Goal: Task Accomplishment & Management: Manage account settings

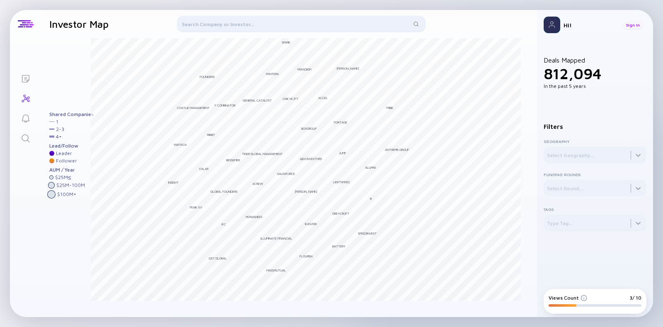
click at [638, 24] on div "Sign In" at bounding box center [633, 25] width 20 height 8
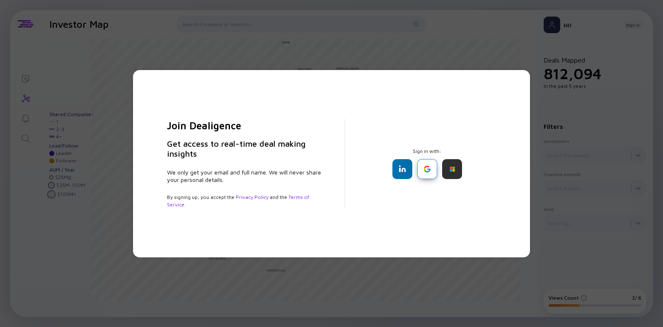
click at [431, 162] on div at bounding box center [427, 169] width 20 height 20
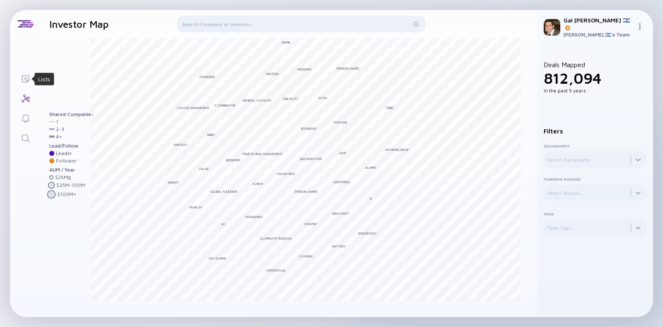
click at [29, 79] on icon "Lists" at bounding box center [25, 78] width 7 height 7
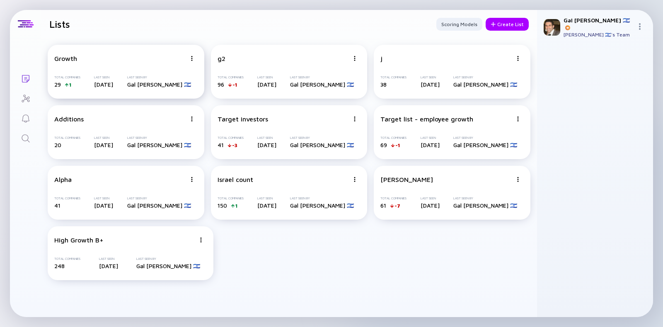
click at [78, 61] on div "Growth" at bounding box center [120, 58] width 132 height 7
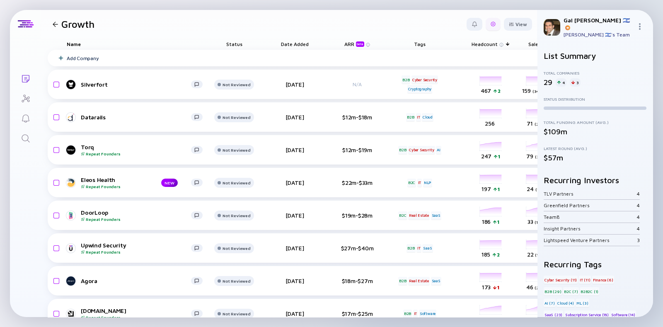
click at [491, 26] on div at bounding box center [493, 24] width 5 height 5
click at [459, 86] on div "Edit Filter" at bounding box center [468, 90] width 52 height 17
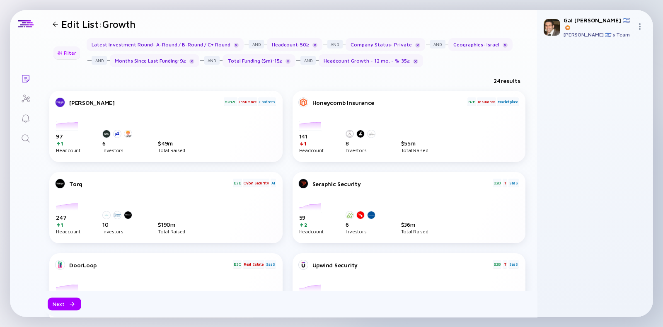
click at [69, 55] on div "Filter" at bounding box center [66, 52] width 29 height 13
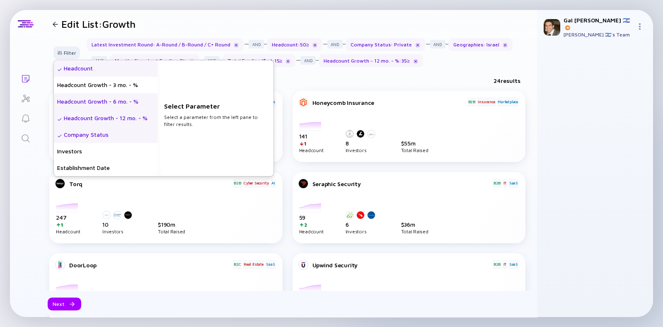
click at [121, 102] on div "Headcount Growth - 6 mo. - %" at bounding box center [106, 101] width 104 height 17
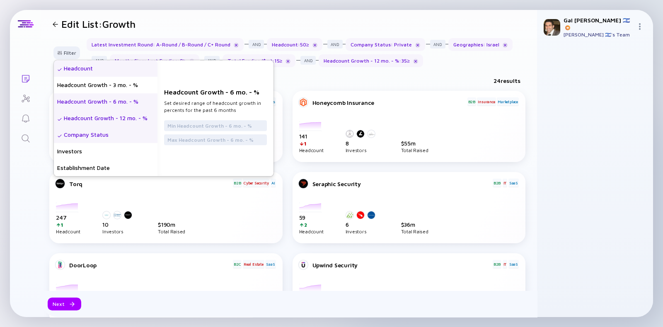
click at [118, 117] on div "Headcount Growth - 12 mo. - %" at bounding box center [106, 118] width 104 height 17
click at [180, 126] on input "35" at bounding box center [215, 126] width 96 height 8
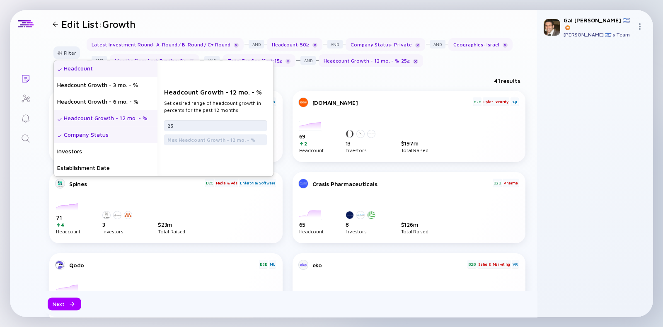
type input "25"
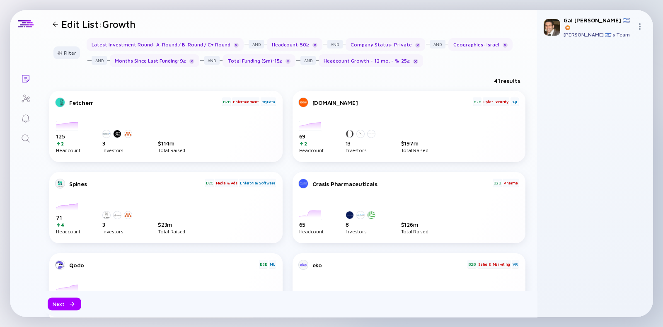
click at [11, 71] on link "Lists" at bounding box center [25, 78] width 31 height 20
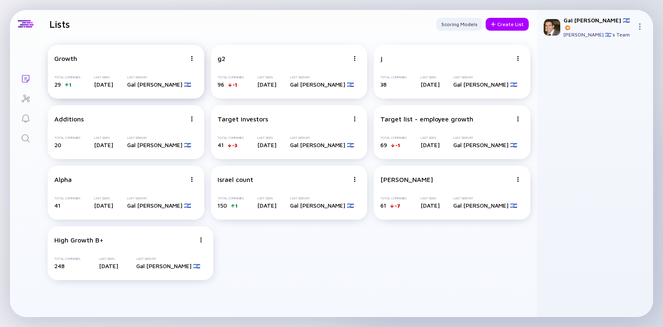
click at [78, 62] on div "Growth" at bounding box center [120, 58] width 132 height 7
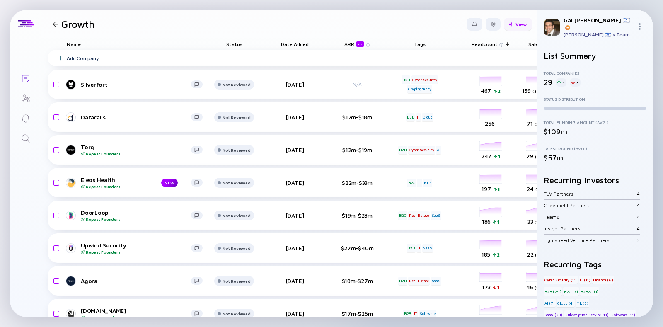
click at [509, 25] on div "View" at bounding box center [518, 24] width 28 height 13
click at [491, 25] on div at bounding box center [493, 24] width 15 height 13
click at [468, 86] on div "Edit Filter" at bounding box center [468, 90] width 52 height 17
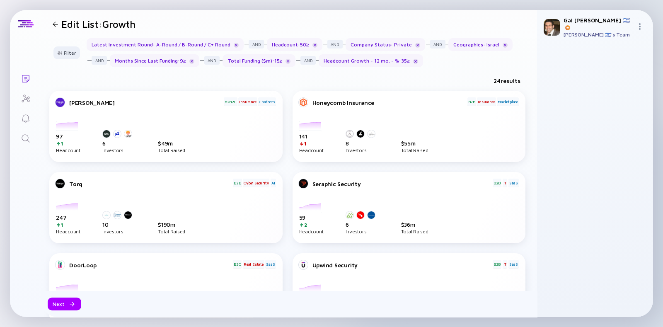
click at [382, 61] on div "Headcount Growth - 12 mo. - % : 35 ≥" at bounding box center [371, 60] width 104 height 13
click at [73, 57] on div "Filter" at bounding box center [66, 52] width 29 height 13
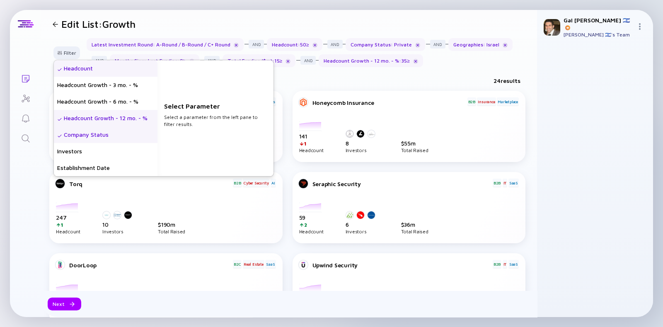
click at [135, 119] on div "Headcount Growth - 12 mo. - %" at bounding box center [106, 118] width 104 height 17
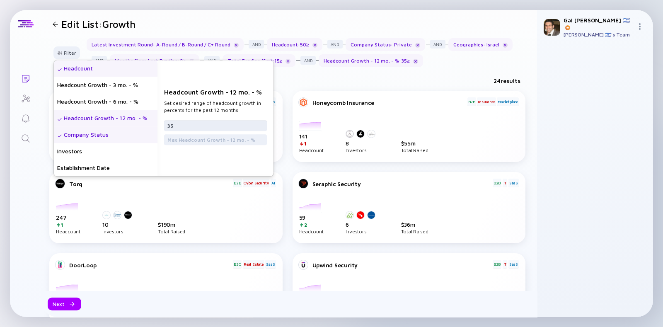
click at [177, 125] on input "35" at bounding box center [215, 126] width 96 height 8
click at [178, 125] on input "35" at bounding box center [215, 126] width 96 height 8
click at [189, 127] on input "35" at bounding box center [215, 126] width 96 height 8
type input "3"
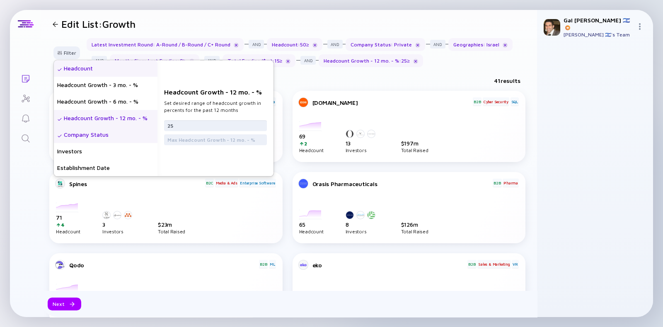
type input "25"
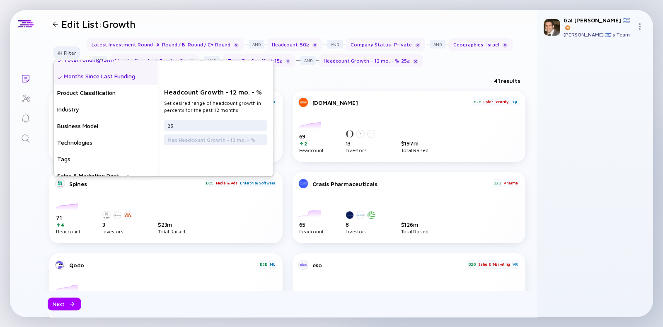
scroll to position [249, 0]
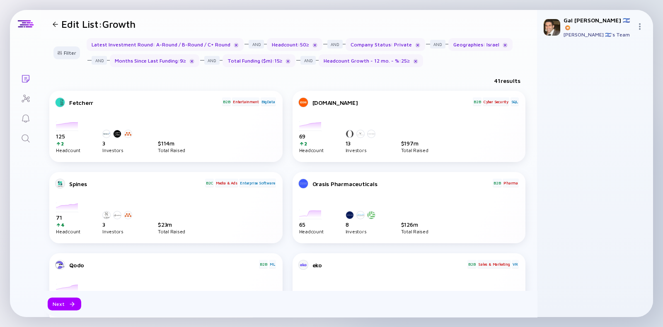
click at [503, 61] on div "Latest Investment Round : A-Round / B-Round / C+ Round Headcount : 50 ≥ Company…" at bounding box center [309, 52] width 444 height 29
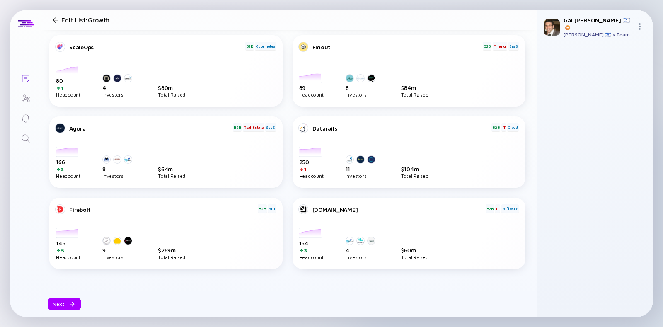
scroll to position [637, 0]
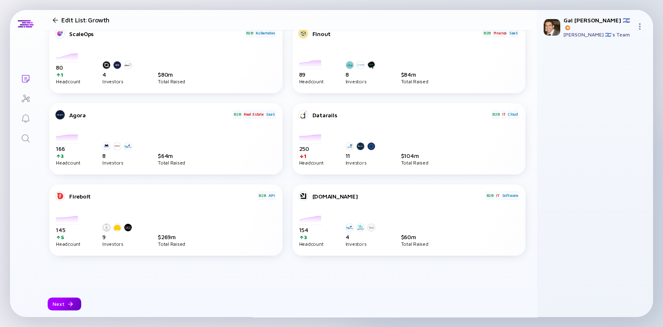
click at [55, 297] on div "Next" at bounding box center [65, 303] width 34 height 13
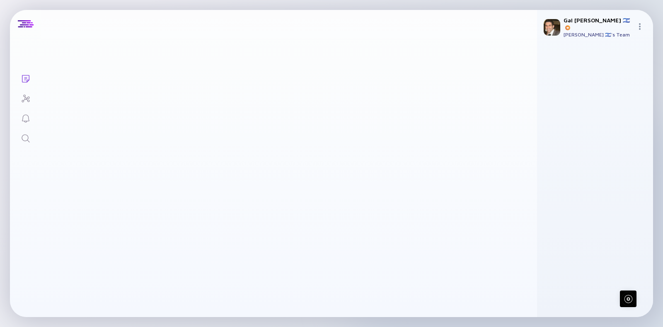
scroll to position [0, 0]
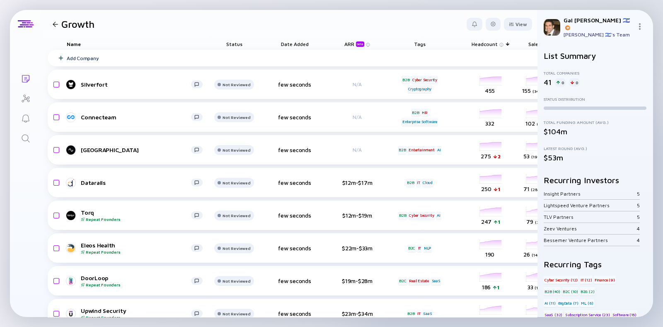
click at [53, 24] on div at bounding box center [55, 24] width 5 height 5
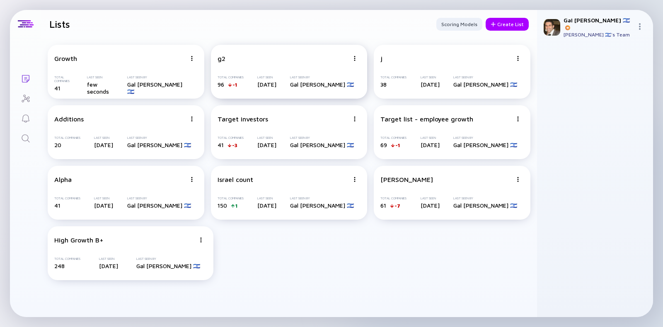
click at [261, 57] on div "g2" at bounding box center [284, 58] width 132 height 7
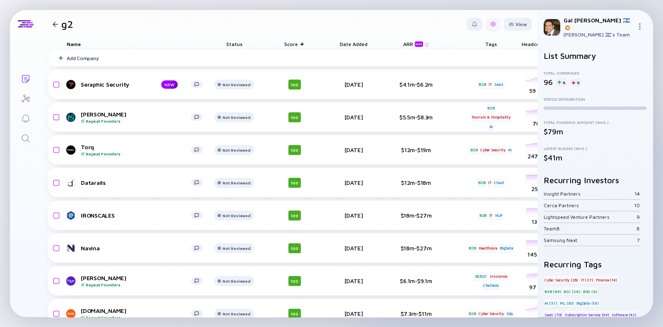
click at [491, 26] on div at bounding box center [493, 24] width 5 height 5
click at [456, 89] on div "Edit Filter" at bounding box center [468, 90] width 52 height 17
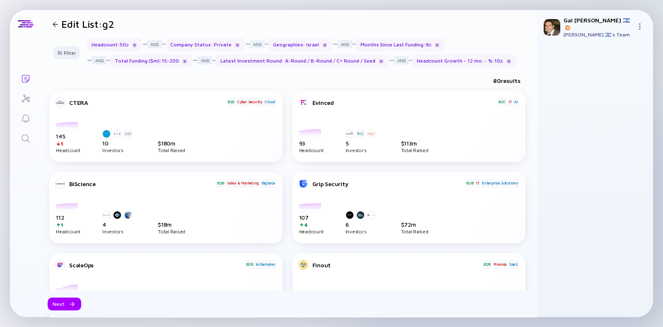
click at [108, 28] on h1 "Edit List: g2" at bounding box center [87, 24] width 53 height 12
click at [54, 26] on div at bounding box center [55, 24] width 5 height 5
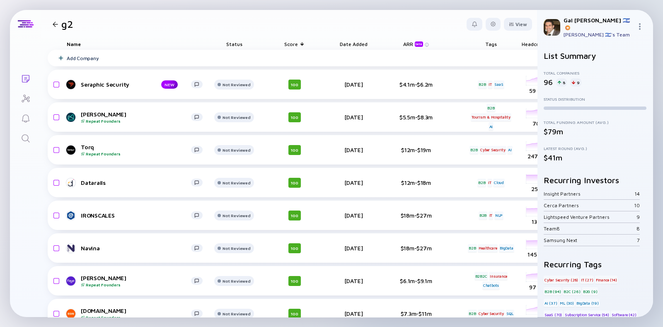
click at [67, 27] on h1 "g2" at bounding box center [67, 24] width 12 height 12
click at [491, 22] on div at bounding box center [493, 24] width 15 height 13
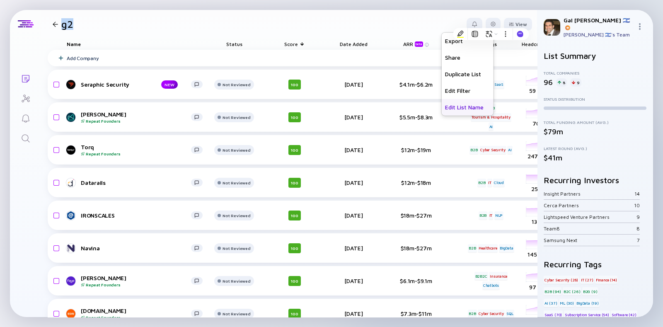
click at [453, 107] on div "Edit List Name" at bounding box center [468, 107] width 52 height 17
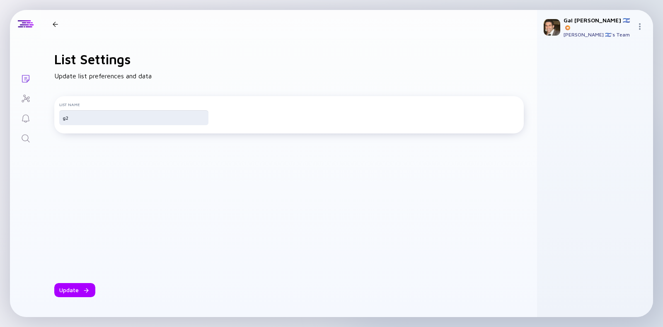
click at [180, 122] on input "g2" at bounding box center [134, 118] width 143 height 8
type input "R"
type input "Raising soon, 10% growth"
click at [76, 286] on div "Update" at bounding box center [74, 290] width 41 height 14
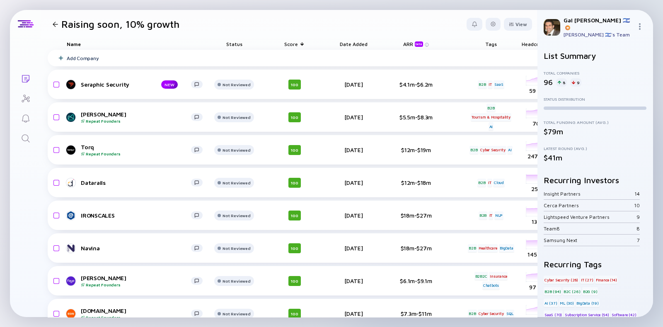
click at [58, 24] on div at bounding box center [55, 24] width 12 height 5
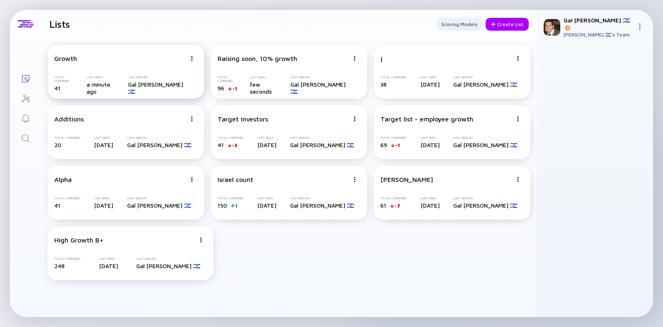
click at [191, 56] on img at bounding box center [191, 58] width 5 height 5
click at [141, 105] on div "Edit List" at bounding box center [162, 106] width 49 height 17
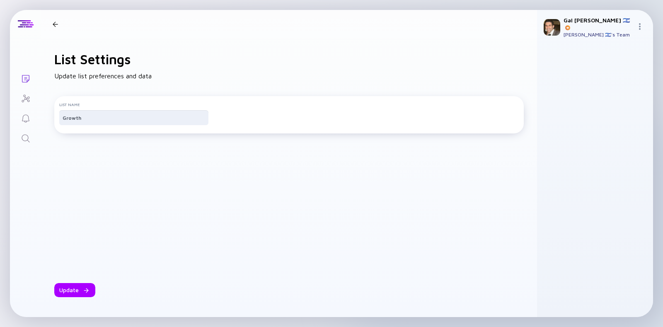
drag, startPoint x: 109, startPoint y: 123, endPoint x: 58, endPoint y: 116, distance: 51.4
click at [58, 116] on div "List Name Growth" at bounding box center [288, 114] width 469 height 37
type input "Raising soon, 25% growth"
click at [63, 285] on div "Update" at bounding box center [74, 290] width 41 height 14
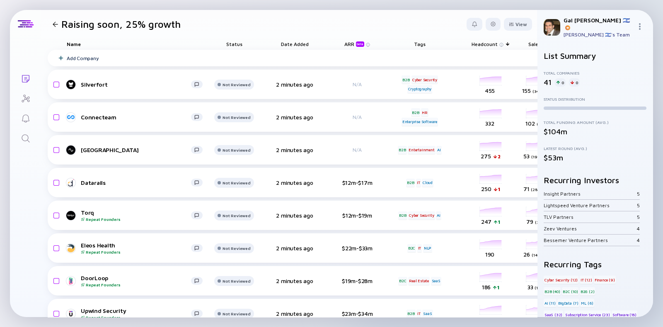
click at [56, 26] on div at bounding box center [55, 24] width 5 height 5
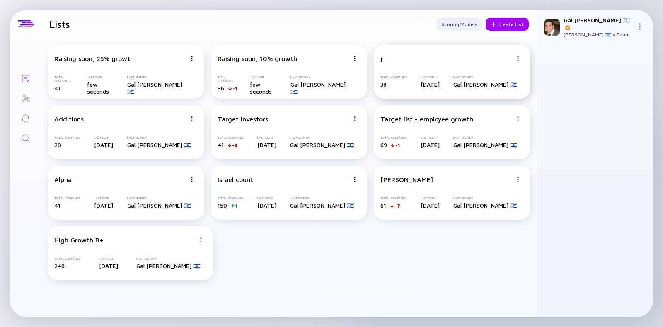
click at [517, 63] on div "j Total Companies 38 Last Seen [DATE] Last Seen By Gal [PERSON_NAME] 🇮🇱" at bounding box center [452, 72] width 157 height 54
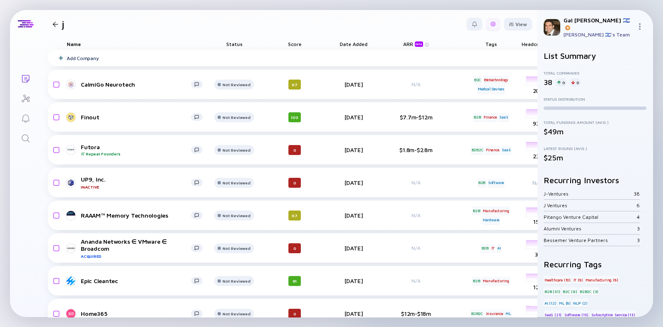
click at [486, 22] on div at bounding box center [493, 24] width 15 height 13
click at [455, 94] on div "Edit Filter" at bounding box center [468, 90] width 52 height 17
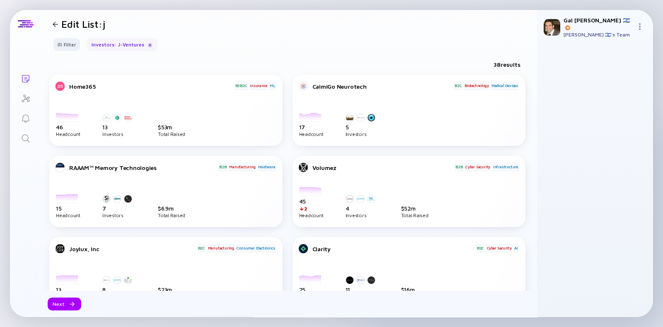
click at [54, 22] on div at bounding box center [55, 24] width 5 height 5
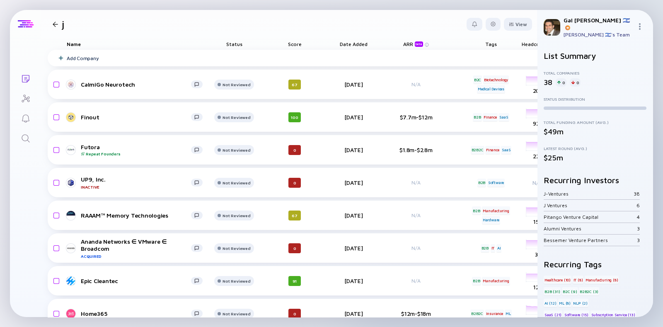
click at [30, 27] on div at bounding box center [26, 23] width 16 height 7
click at [29, 75] on icon "Lists" at bounding box center [26, 79] width 10 height 10
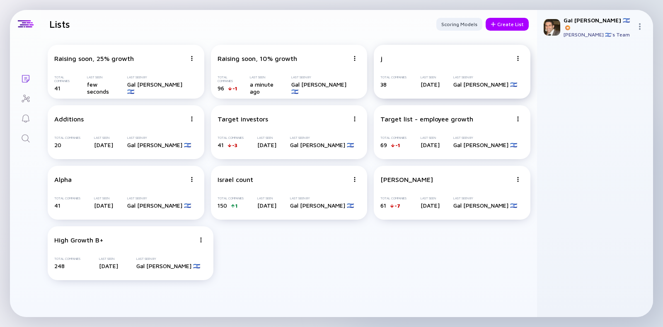
click at [518, 57] on img at bounding box center [517, 58] width 5 height 5
click at [490, 121] on div "Delete List" at bounding box center [488, 122] width 49 height 17
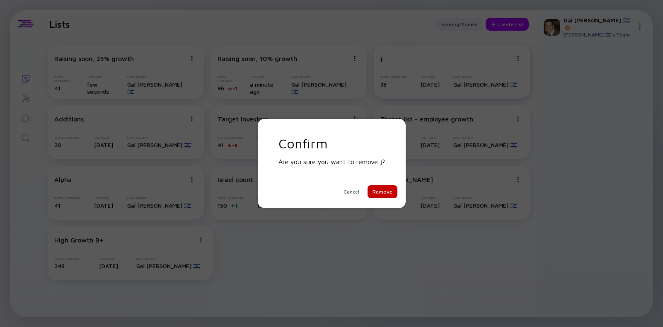
click at [391, 189] on div "Remove" at bounding box center [383, 191] width 30 height 13
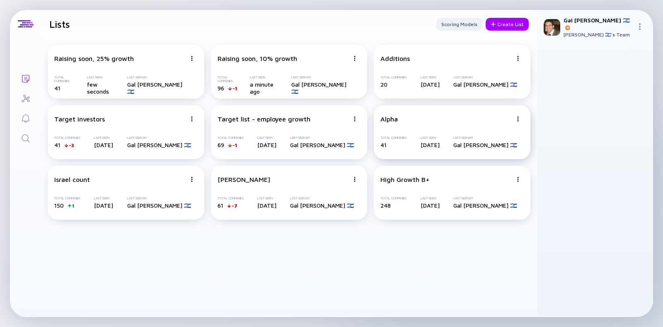
click at [518, 119] on img at bounding box center [517, 118] width 5 height 5
click at [485, 173] on div "Edit List" at bounding box center [488, 166] width 49 height 17
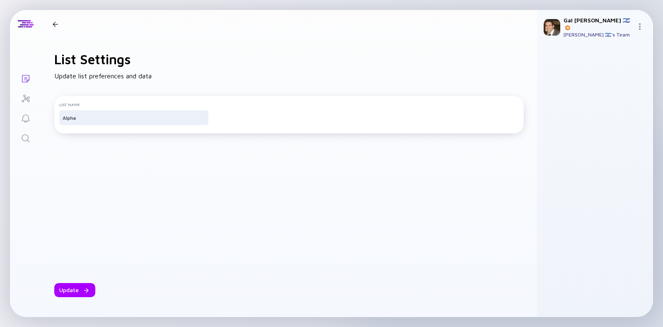
click at [48, 21] on header at bounding box center [289, 24] width 496 height 28
click at [60, 25] on div at bounding box center [55, 24] width 12 height 5
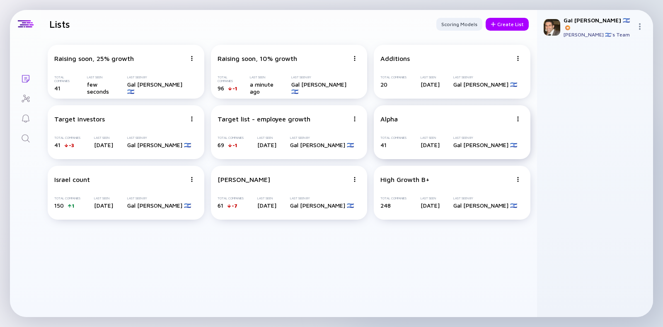
click at [416, 134] on div "Alpha Total Companies 41 Last Seen [DATE] Last Seen By [PERSON_NAME] 🇮🇱" at bounding box center [452, 132] width 157 height 54
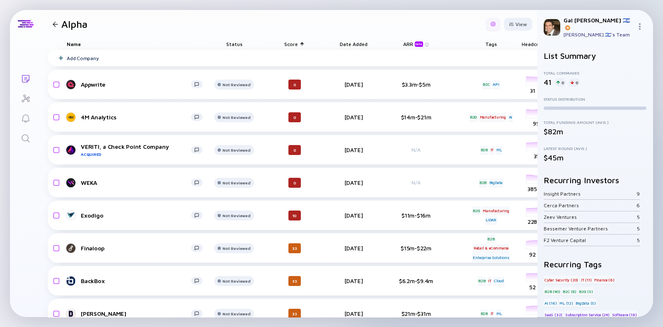
click at [486, 20] on div at bounding box center [493, 24] width 15 height 13
click at [457, 92] on div "Edit Filter" at bounding box center [468, 90] width 52 height 17
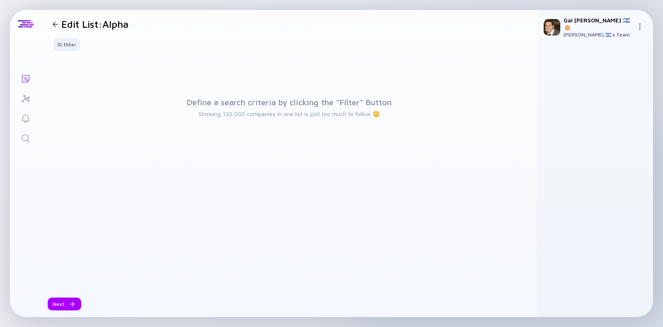
click at [51, 22] on div at bounding box center [55, 24] width 12 height 5
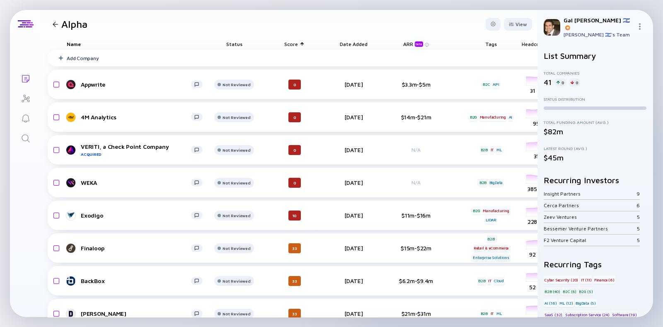
click at [59, 23] on div at bounding box center [55, 24] width 12 height 5
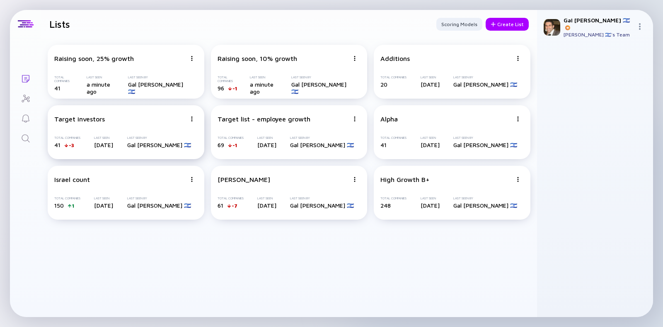
click at [189, 119] on img at bounding box center [191, 118] width 5 height 5
click at [162, 164] on div "Edit List" at bounding box center [162, 166] width 49 height 17
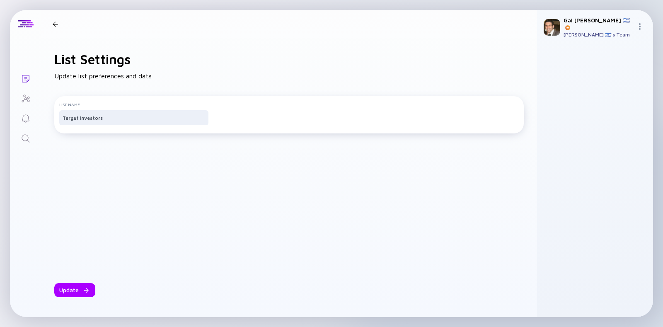
click at [50, 19] on header at bounding box center [289, 24] width 496 height 28
click at [56, 22] on div at bounding box center [55, 24] width 5 height 5
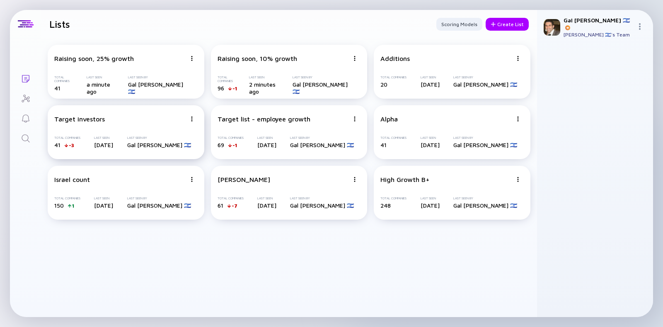
click at [94, 121] on div "Target investors" at bounding box center [79, 118] width 51 height 7
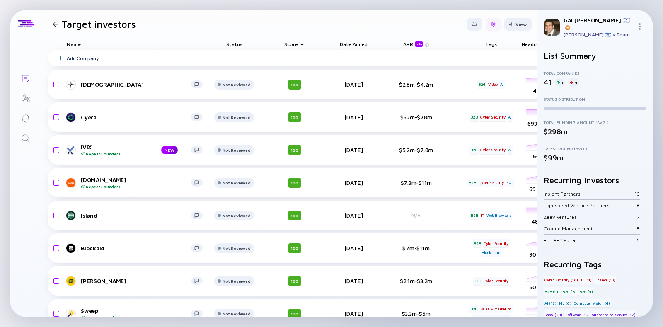
click at [491, 25] on div at bounding box center [493, 24] width 5 height 5
click at [455, 89] on div "Edit Filter" at bounding box center [468, 90] width 52 height 17
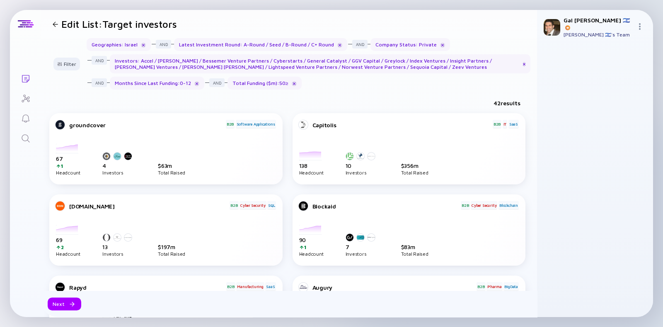
click at [55, 24] on div at bounding box center [55, 24] width 5 height 5
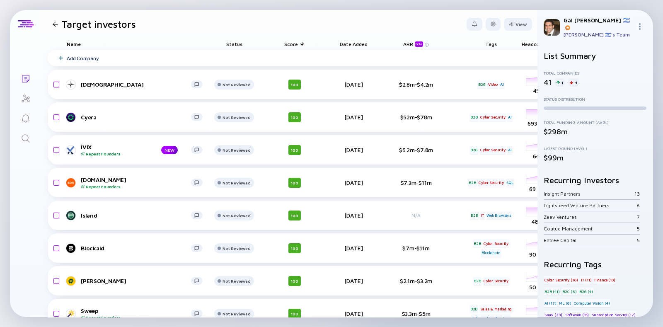
click at [58, 22] on div at bounding box center [55, 24] width 12 height 5
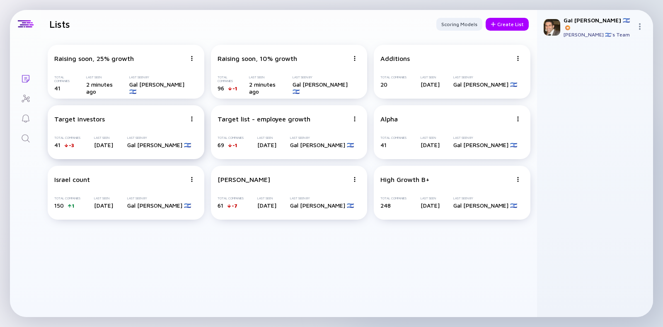
click at [95, 117] on div "Target investors" at bounding box center [79, 118] width 51 height 7
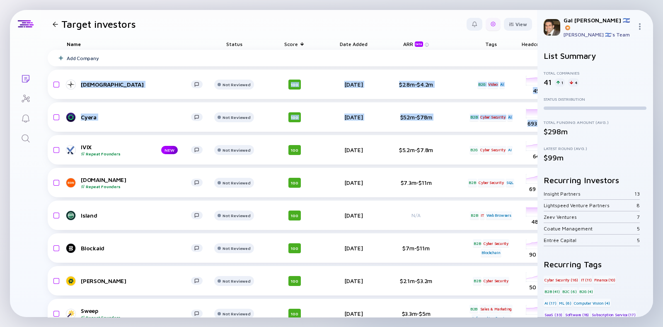
click at [486, 24] on div at bounding box center [493, 24] width 15 height 13
click at [460, 85] on div "Edit Filter" at bounding box center [468, 90] width 52 height 17
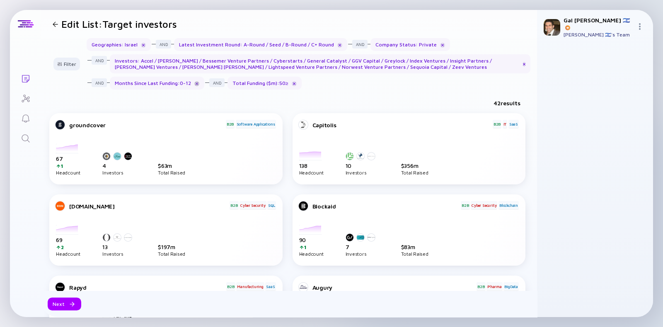
click at [195, 82] on div at bounding box center [196, 83] width 5 height 5
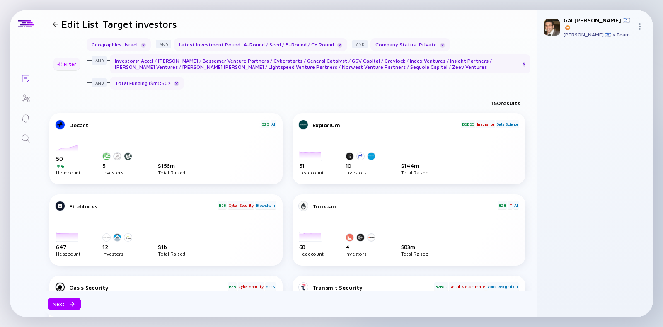
click at [75, 65] on div "Filter" at bounding box center [66, 64] width 29 height 13
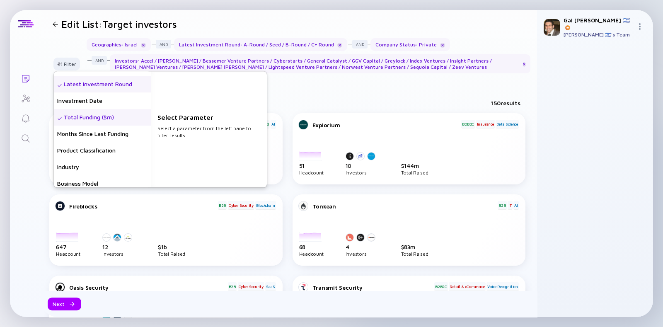
scroll to position [178, 0]
click at [95, 122] on div "Months Since Last Funding" at bounding box center [102, 117] width 97 height 17
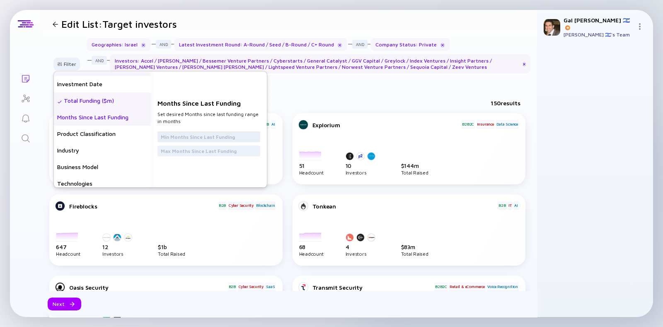
click at [196, 140] on input "text" at bounding box center [209, 137] width 96 height 8
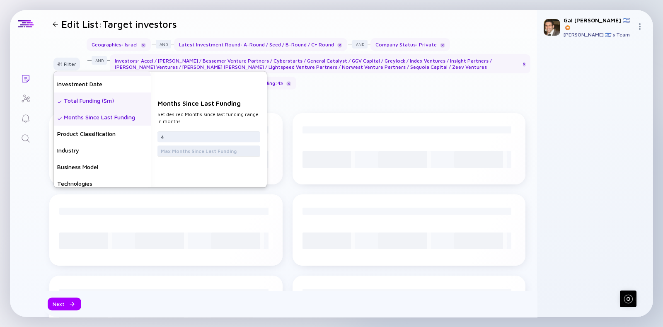
type input "4"
click at [196, 150] on input "text" at bounding box center [209, 151] width 96 height 8
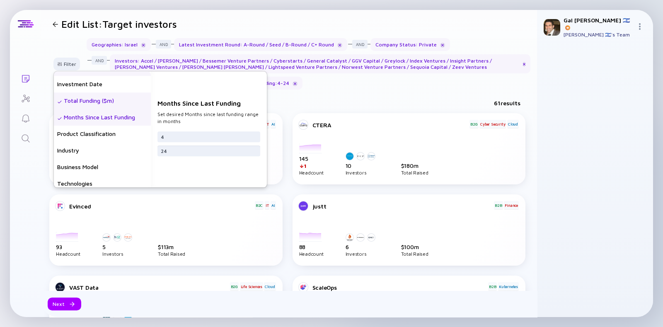
type input "24"
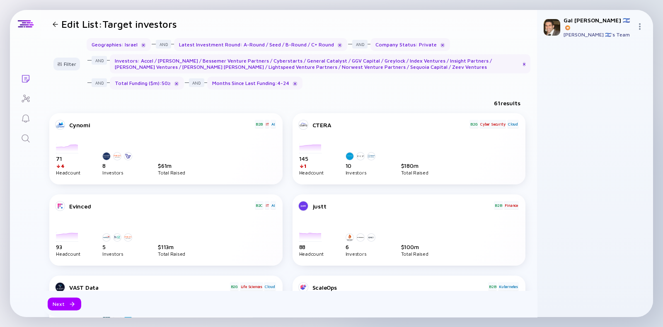
click at [372, 93] on div "Filter Headcount Headcount Growth - 3 mo. - % Headcount Growth - 6 mo. - % Head…" at bounding box center [289, 67] width 496 height 58
click at [64, 301] on div "Next" at bounding box center [65, 303] width 34 height 13
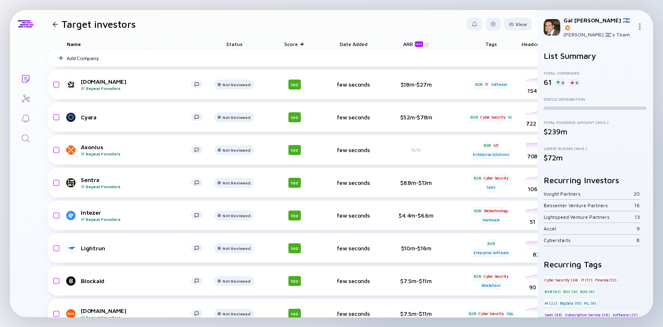
click at [56, 24] on div at bounding box center [55, 24] width 5 height 5
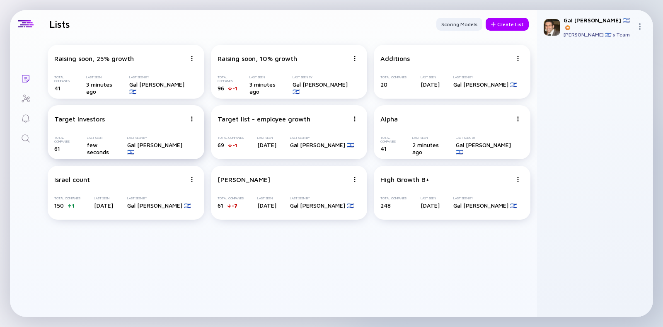
click at [191, 120] on img at bounding box center [191, 118] width 5 height 5
click at [160, 166] on div "Edit List" at bounding box center [162, 166] width 49 height 17
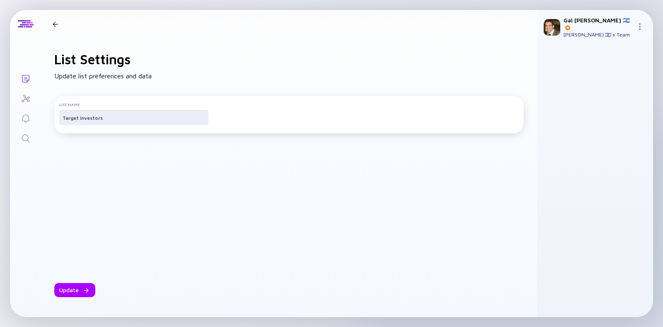
click at [116, 121] on input "Target investors" at bounding box center [134, 118] width 143 height 8
type input "Tier 1 investors - target company list"
click at [73, 292] on div "Update" at bounding box center [74, 290] width 41 height 14
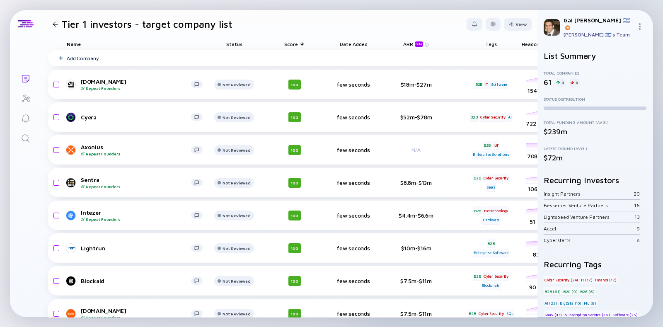
click at [60, 22] on div at bounding box center [55, 24] width 12 height 5
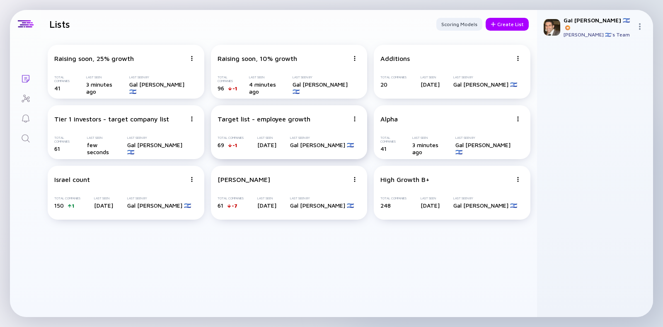
click at [356, 116] on img at bounding box center [354, 118] width 5 height 5
click at [284, 127] on div "Target list - employee growth Share Duplicate List Edit List Delete List Total …" at bounding box center [289, 132] width 157 height 54
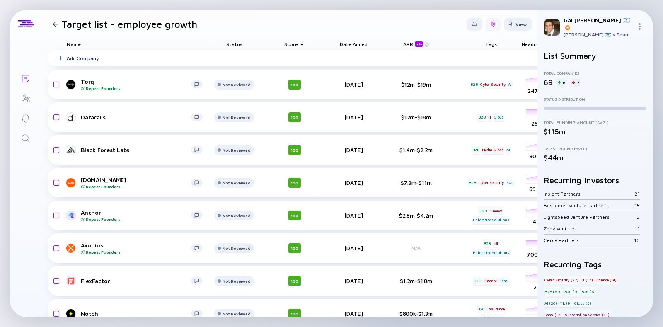
click at [491, 25] on div at bounding box center [493, 24] width 5 height 5
click at [452, 97] on div "Edit Filter" at bounding box center [468, 90] width 52 height 17
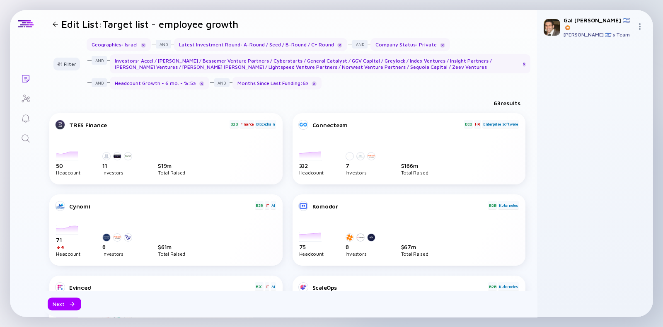
click at [53, 24] on div at bounding box center [55, 24] width 5 height 5
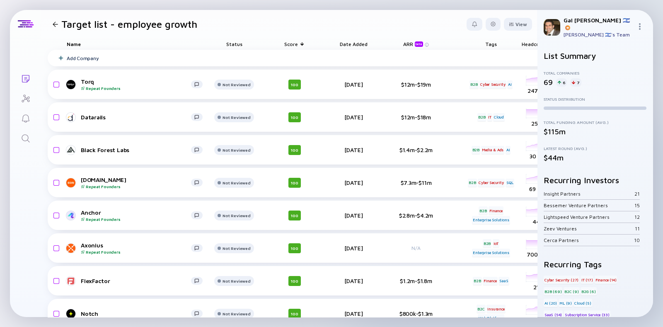
click at [52, 23] on div at bounding box center [55, 24] width 12 height 5
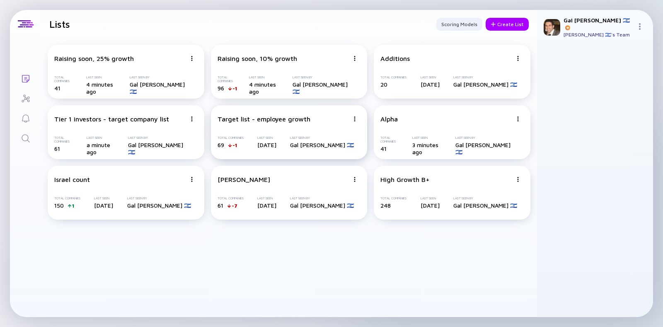
click at [355, 120] on img at bounding box center [354, 118] width 5 height 5
click at [327, 179] on div "Delete List" at bounding box center [325, 183] width 49 height 17
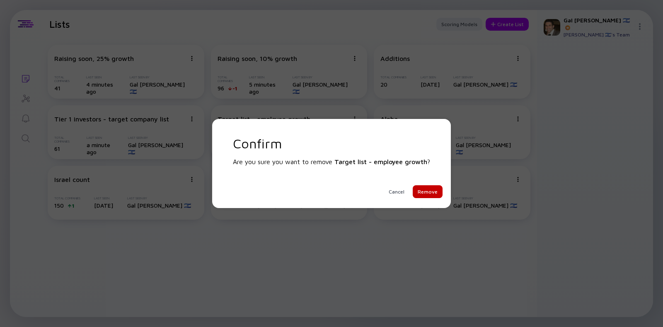
click at [423, 189] on div "Remove" at bounding box center [428, 191] width 30 height 13
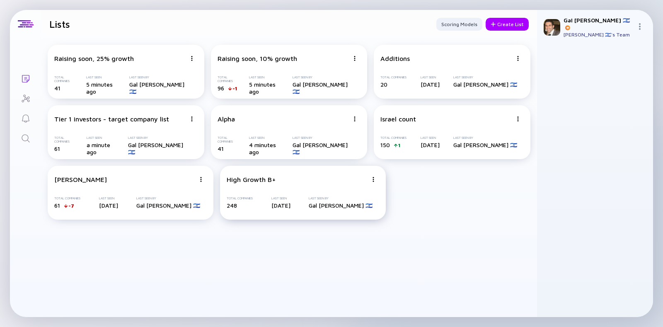
click at [305, 188] on div "High Growth B+ Total Companies 248 Last Seen [DATE] Last Seen By [PERSON_NAME] …" at bounding box center [303, 193] width 166 height 54
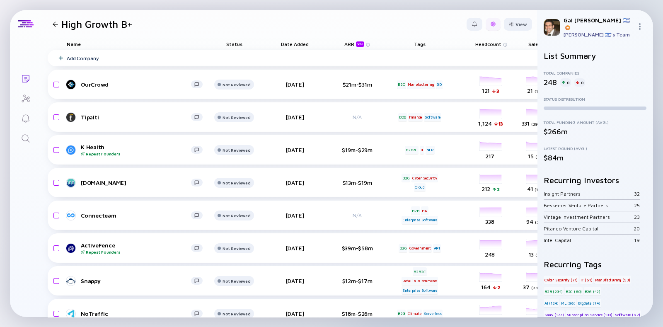
click at [486, 28] on div at bounding box center [493, 24] width 15 height 13
click at [56, 22] on div at bounding box center [55, 24] width 5 height 5
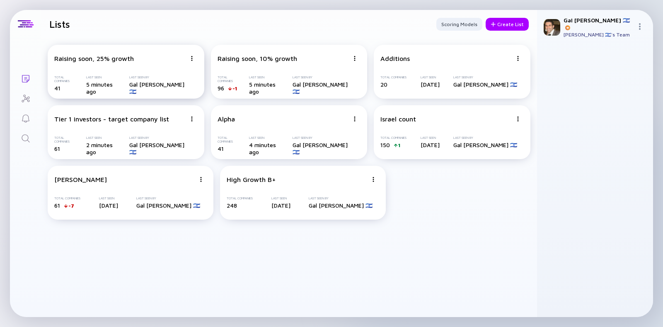
click at [155, 63] on div "Raising soon, 25% growth Total Companies 41 Last Seen 5 minutes ago Last Seen B…" at bounding box center [126, 72] width 157 height 54
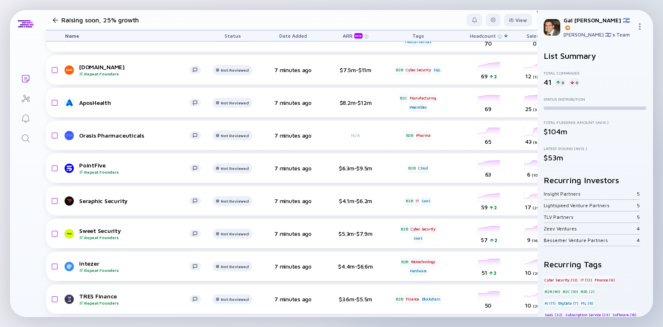
scroll to position [1102, 0]
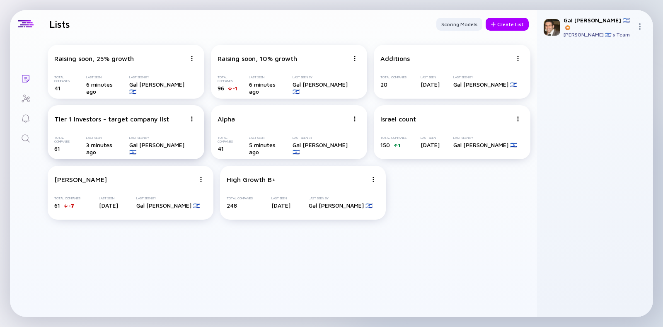
click at [141, 125] on div "Tier 1 investors - target company list Total Companies 61 Last Seen 3 minutes a…" at bounding box center [126, 132] width 157 height 54
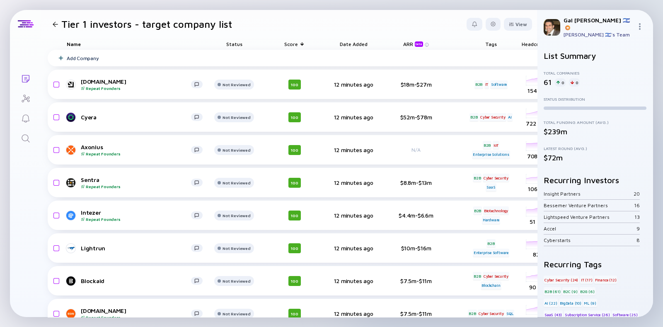
click at [56, 24] on div at bounding box center [55, 24] width 5 height 5
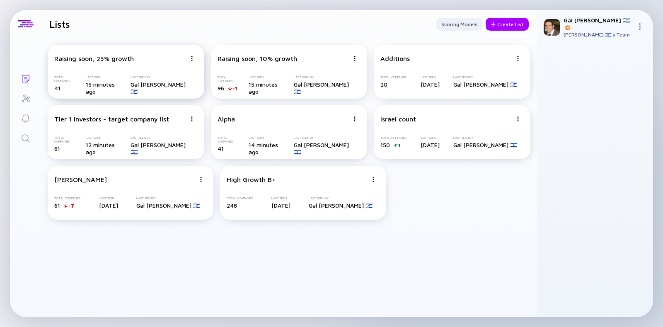
click at [191, 57] on img at bounding box center [191, 58] width 5 height 5
click at [176, 87] on div "Duplicate List" at bounding box center [162, 89] width 49 height 17
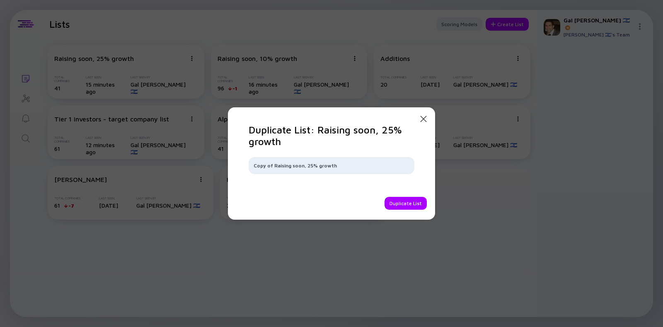
click at [286, 165] on input "Copy of Raising soon, 25% growth" at bounding box center [332, 165] width 156 height 8
type input "My target list"
click at [402, 201] on div "Duplicate List" at bounding box center [406, 203] width 42 height 13
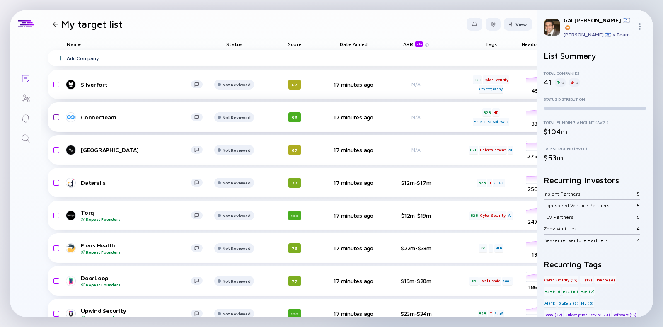
click at [54, 118] on input "checkbox" at bounding box center [55, 117] width 10 height 19
checkbox input "true"
click at [56, 181] on input "checkbox" at bounding box center [55, 182] width 10 height 19
checkbox input "true"
click at [56, 148] on input "checkbox" at bounding box center [55, 149] width 10 height 19
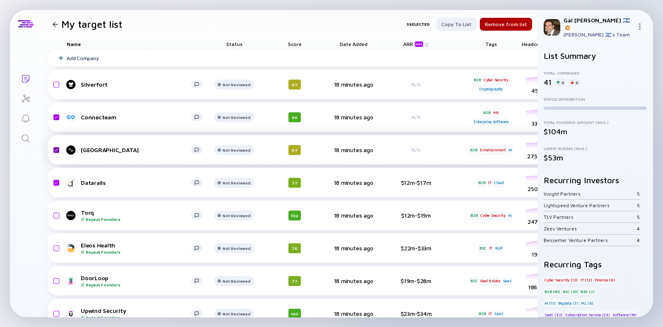
click at [54, 149] on input "checkbox" at bounding box center [55, 149] width 10 height 19
checkbox input "false"
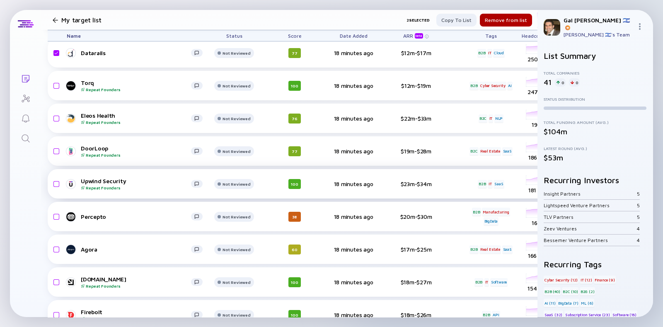
scroll to position [131, 0]
click at [52, 218] on input "checkbox" at bounding box center [55, 215] width 10 height 19
checkbox input "true"
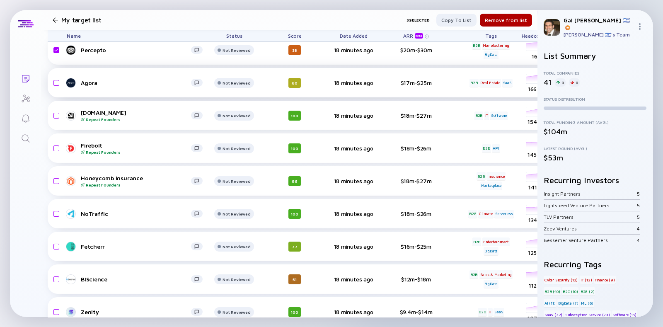
scroll to position [317, 0]
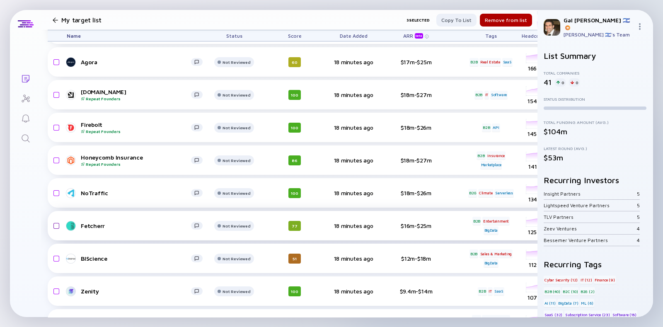
click at [51, 223] on input "checkbox" at bounding box center [55, 225] width 10 height 19
click at [57, 225] on input "checkbox" at bounding box center [55, 225] width 10 height 19
checkbox input "true"
click at [53, 258] on input "checkbox" at bounding box center [55, 258] width 10 height 19
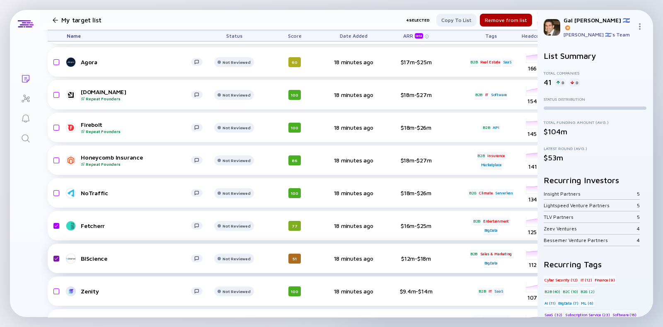
checkbox input "true"
click at [56, 194] on input "checkbox" at bounding box center [55, 193] width 10 height 19
checkbox input "true"
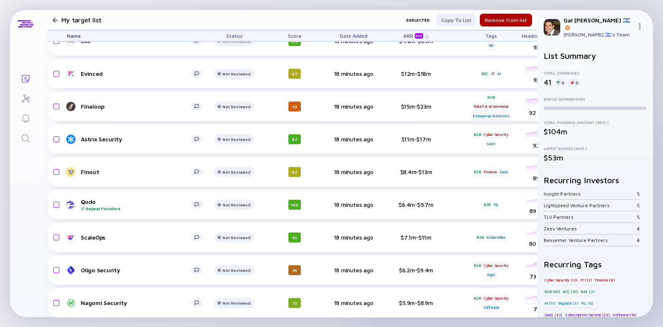
scroll to position [752, 0]
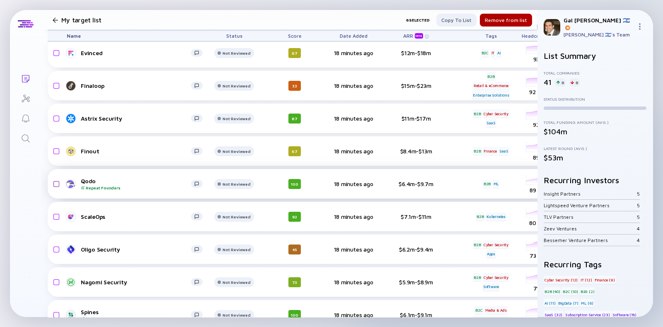
click at [53, 184] on input "checkbox" at bounding box center [55, 183] width 10 height 19
checkbox input "true"
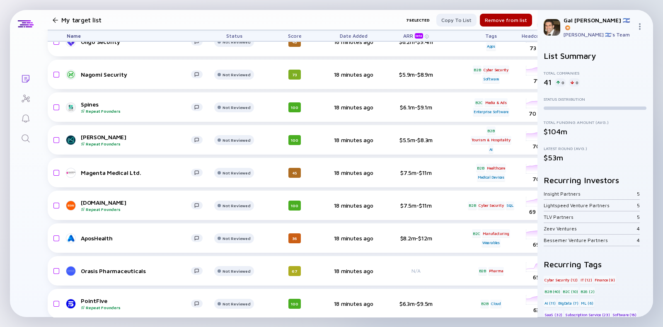
scroll to position [938, 0]
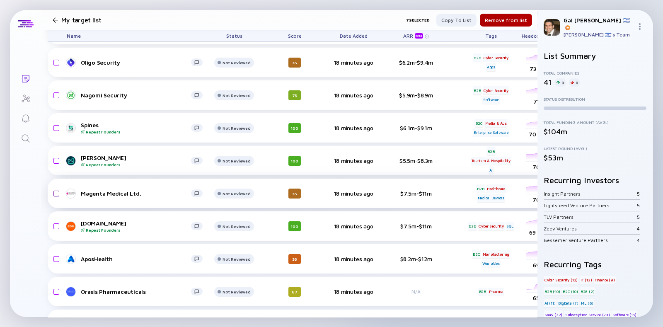
click at [56, 192] on input "checkbox" at bounding box center [55, 193] width 10 height 19
checkbox input "true"
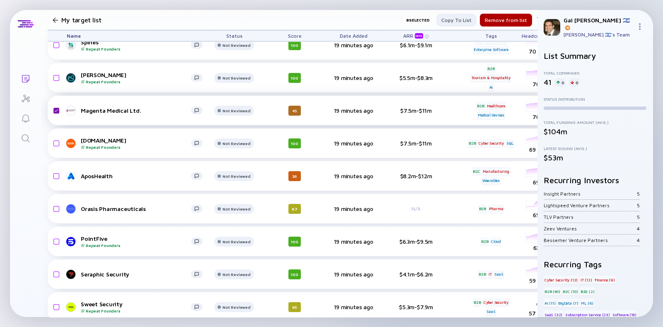
scroll to position [1042, 0]
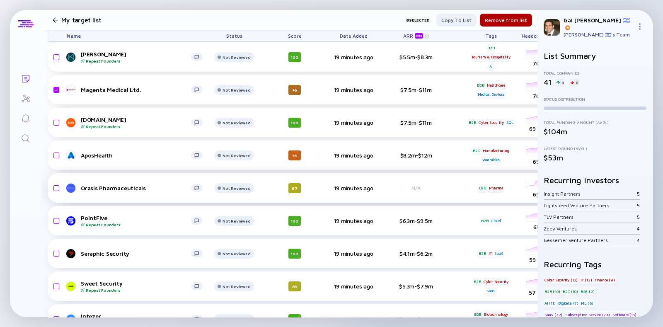
click at [57, 189] on input "checkbox" at bounding box center [55, 188] width 10 height 19
checkbox input "true"
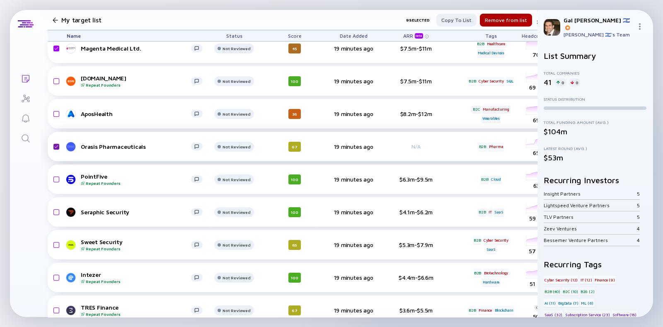
scroll to position [1102, 0]
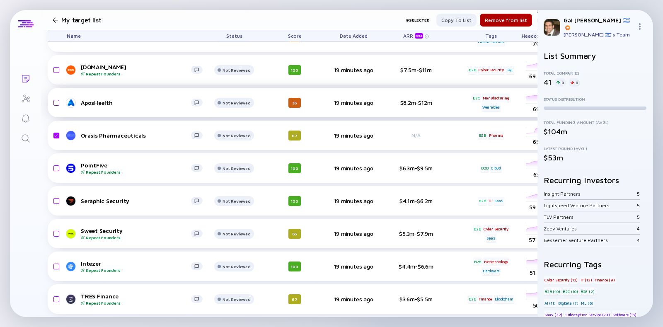
click at [55, 95] on input "checkbox" at bounding box center [55, 102] width 10 height 19
checkbox input "true"
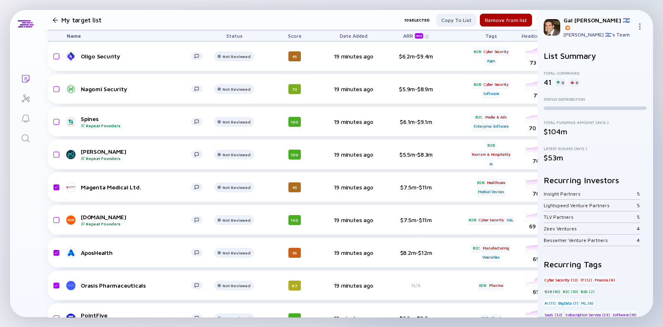
scroll to position [941, 0]
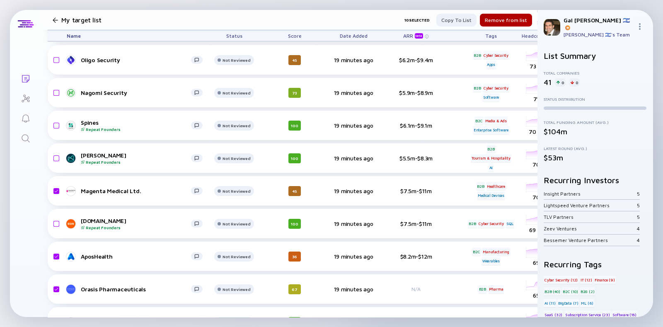
click at [321, 317] on div "Lists My target list 10 selected Copy to list Remove from list Name Status Scor…" at bounding box center [331, 163] width 663 height 327
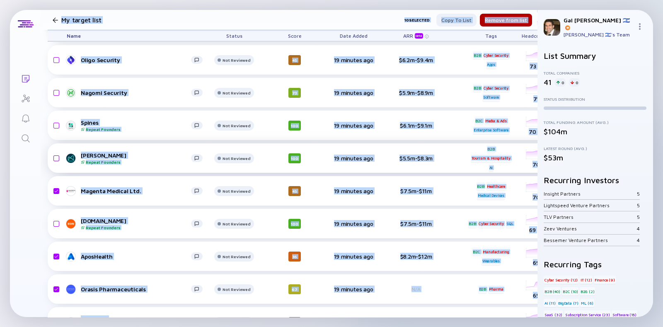
click at [55, 158] on input "checkbox" at bounding box center [55, 158] width 10 height 19
checkbox input "true"
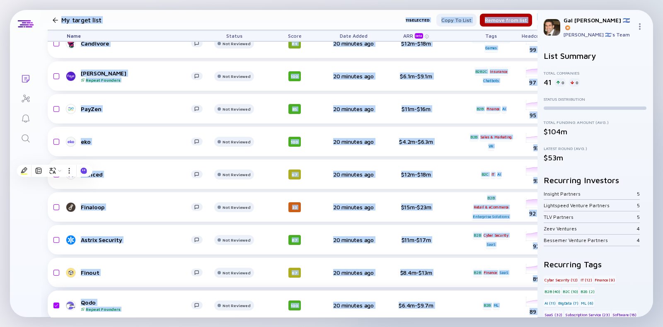
scroll to position [651, 0]
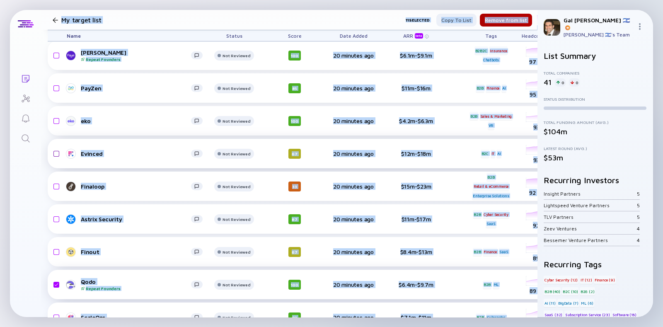
click at [54, 151] on input "checkbox" at bounding box center [55, 153] width 10 height 19
checkbox input "true"
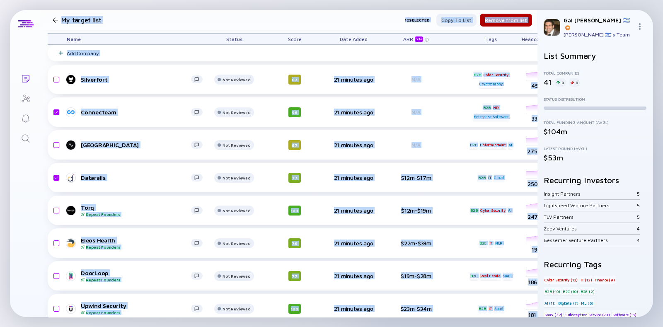
scroll to position [0, 0]
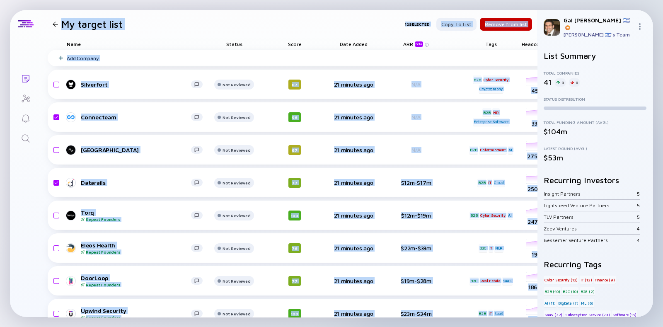
click at [498, 22] on div "Remove from list" at bounding box center [506, 24] width 52 height 13
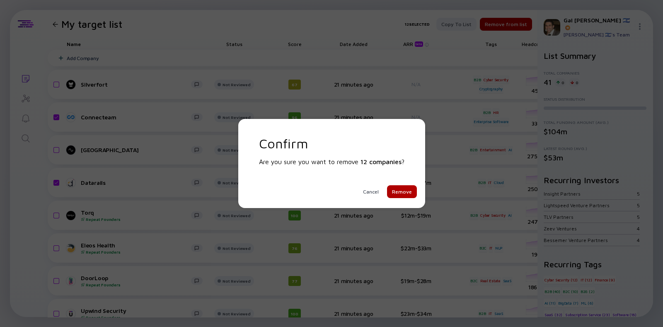
click at [387, 193] on div "Cancel Remove" at bounding box center [343, 191] width 145 height 13
click at [394, 193] on div "Remove" at bounding box center [402, 191] width 30 height 13
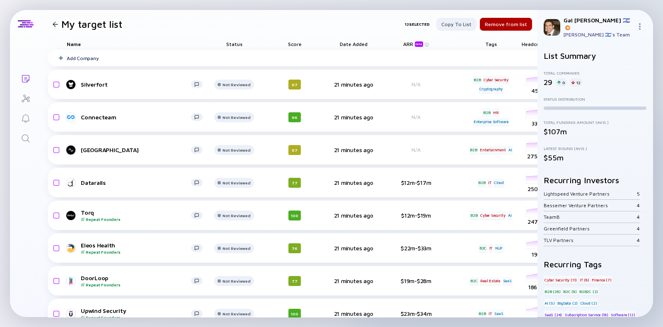
checkbox input "false"
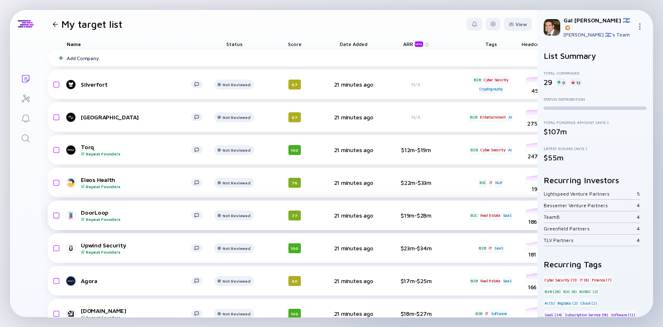
click at [56, 214] on input "checkbox" at bounding box center [55, 215] width 10 height 19
click at [493, 19] on div "Remove from list" at bounding box center [506, 24] width 52 height 13
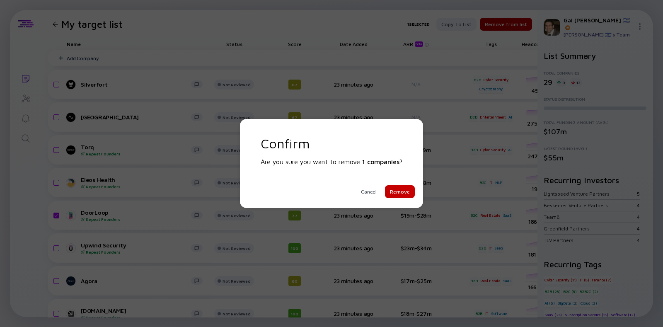
click at [397, 187] on div "Remove" at bounding box center [400, 191] width 30 height 13
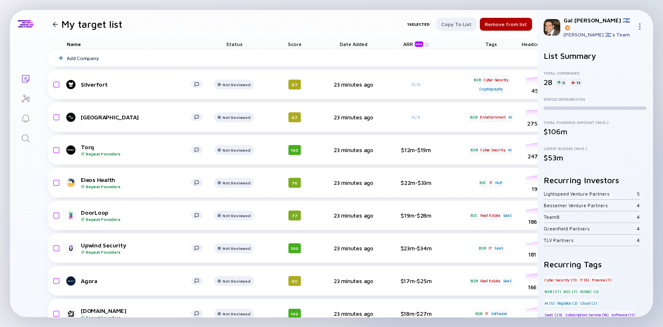
checkbox input "false"
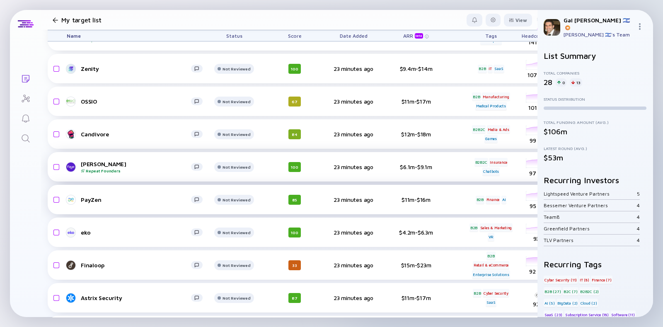
scroll to position [311, 0]
click at [53, 97] on input "checkbox" at bounding box center [55, 100] width 10 height 19
checkbox input "true"
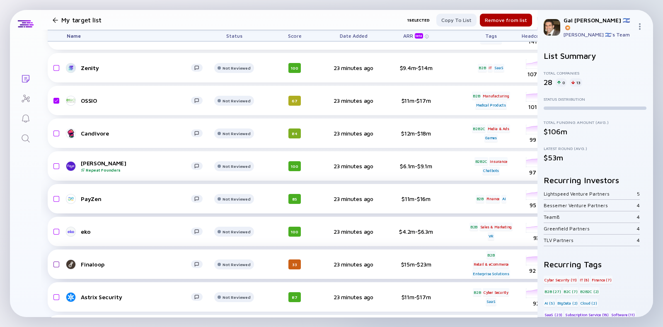
click at [55, 263] on input "checkbox" at bounding box center [55, 264] width 10 height 19
checkbox input "true"
click at [55, 197] on input "checkbox" at bounding box center [55, 198] width 10 height 19
checkbox input "true"
click at [54, 231] on input "checkbox" at bounding box center [55, 231] width 10 height 19
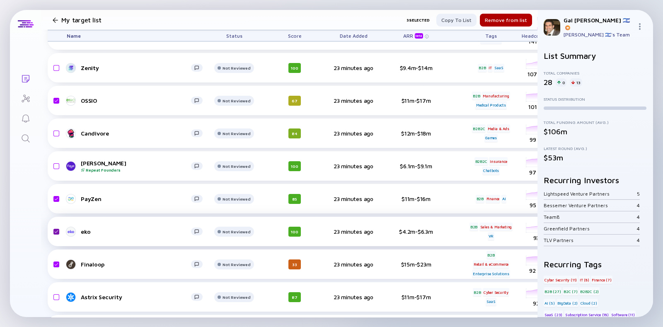
checkbox input "true"
click at [491, 23] on div "Remove from list" at bounding box center [506, 20] width 52 height 13
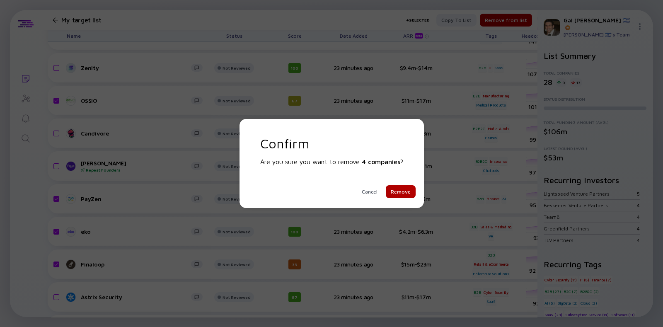
click at [395, 184] on div "Confirm Are you sure you want to remove 4 companies ? Cancel Remove" at bounding box center [331, 166] width 143 height 63
click at [397, 187] on div "Remove" at bounding box center [401, 191] width 30 height 13
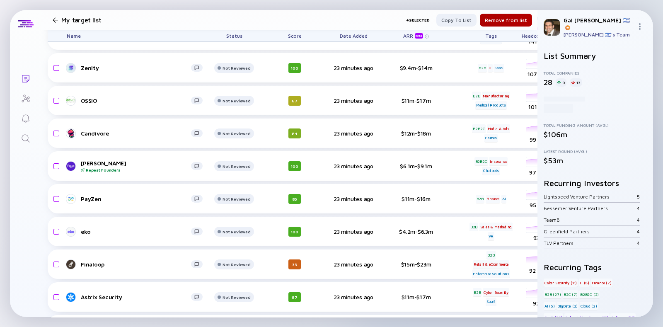
checkbox input "false"
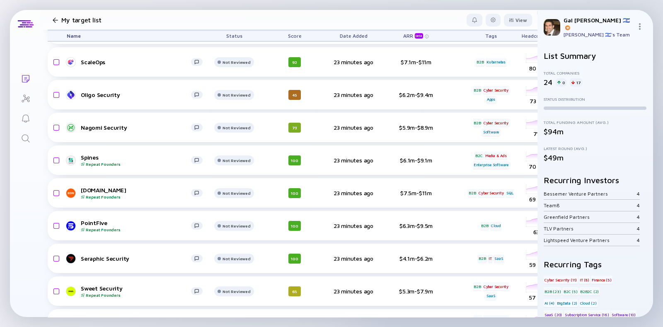
scroll to position [546, 0]
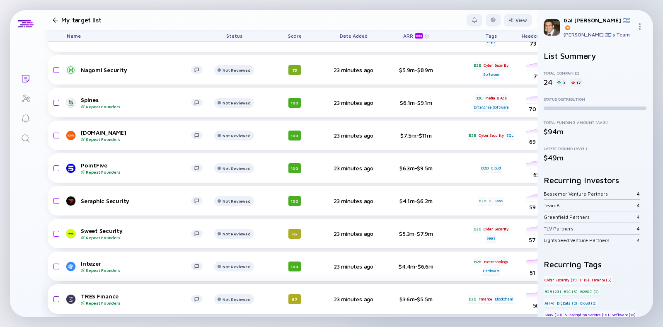
click at [59, 291] on div "TRES Finance Repeat Founders Not Reviewed 67 23 minutes ago $3.6m-$5.5m B2B Fin…" at bounding box center [429, 298] width 763 height 29
click at [56, 291] on input "checkbox" at bounding box center [55, 299] width 10 height 19
click at [496, 19] on div "Remove from list" at bounding box center [506, 20] width 52 height 13
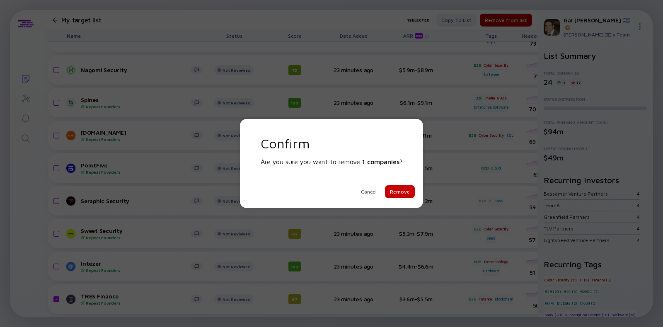
click at [403, 188] on div "Remove" at bounding box center [400, 191] width 30 height 13
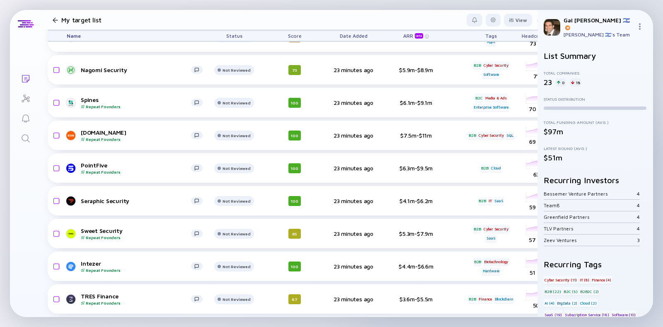
checkbox input "false"
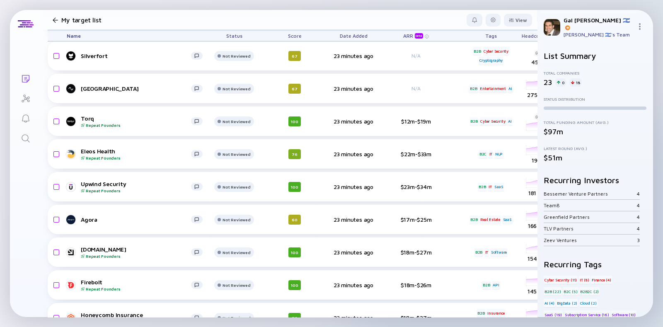
scroll to position [0, 0]
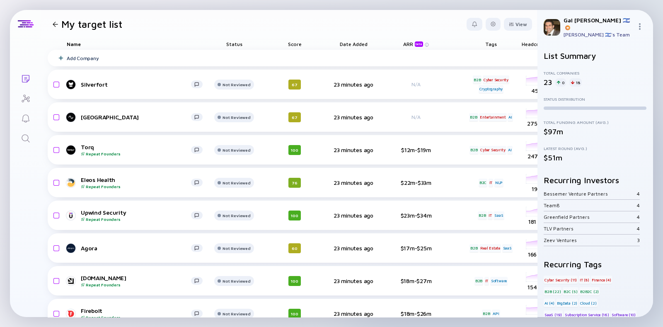
click at [24, 141] on icon "Search" at bounding box center [26, 138] width 10 height 10
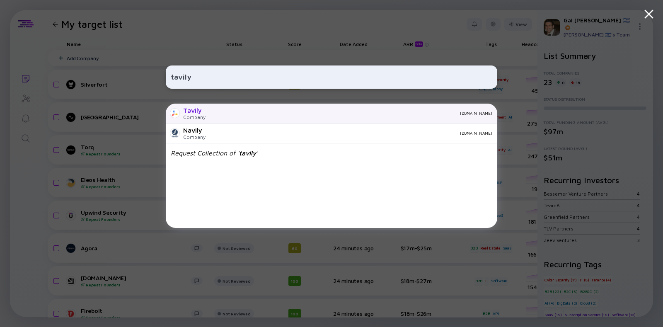
type input "tavily"
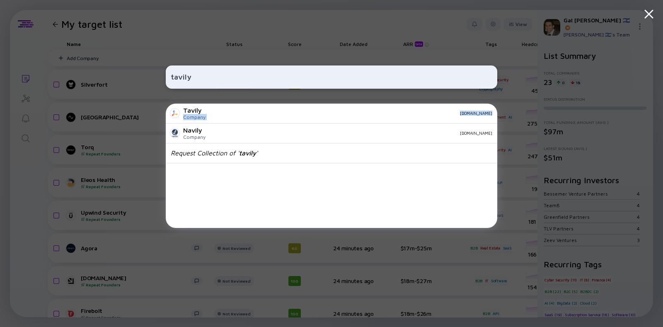
drag, startPoint x: 199, startPoint y: 111, endPoint x: 124, endPoint y: 141, distance: 80.6
click at [124, 141] on div "tavily Tavily Company tavily.com Navily Company navily.com Request Collection o…" at bounding box center [331, 163] width 663 height 327
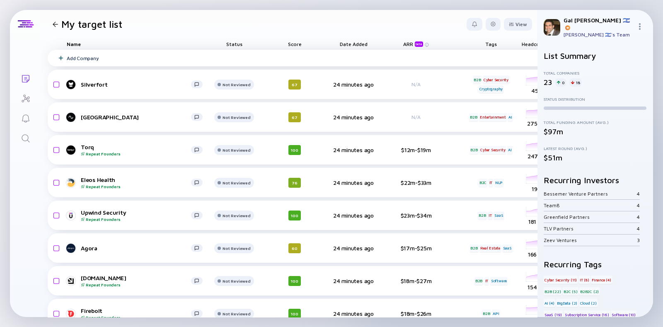
click at [93, 60] on div "Add Company" at bounding box center [83, 58] width 32 height 6
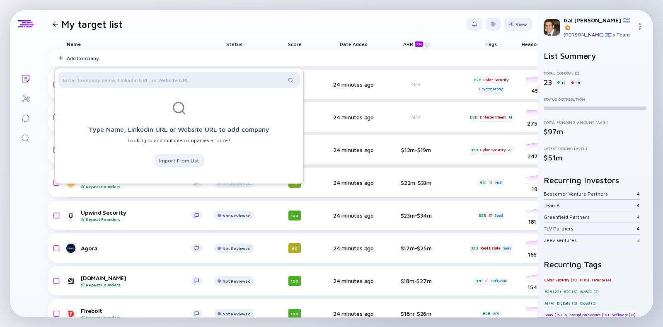
click at [102, 83] on input "text" at bounding box center [174, 80] width 223 height 8
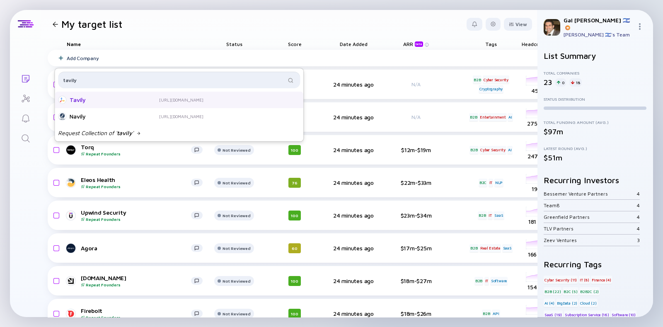
type input "tavily"
click at [104, 98] on div "Tavily" at bounding box center [103, 100] width 66 height 8
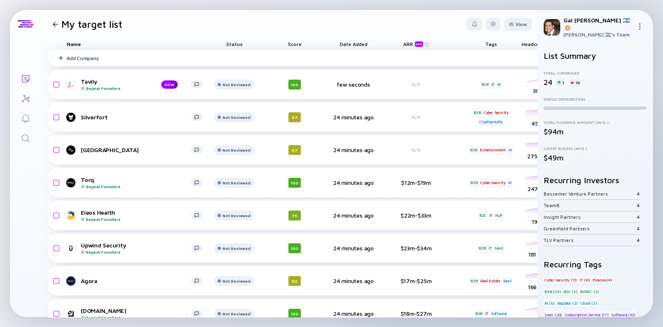
click at [74, 57] on div "Add Company" at bounding box center [83, 58] width 32 height 6
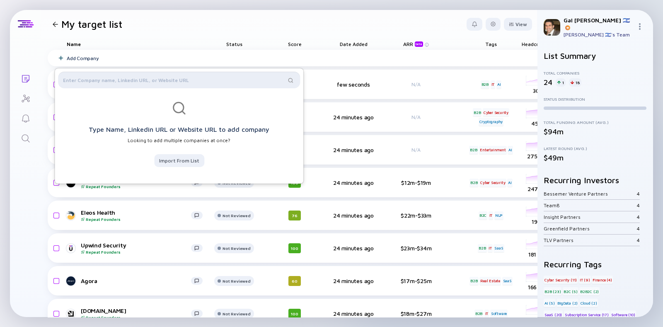
click at [78, 78] on input "text" at bounding box center [174, 80] width 223 height 8
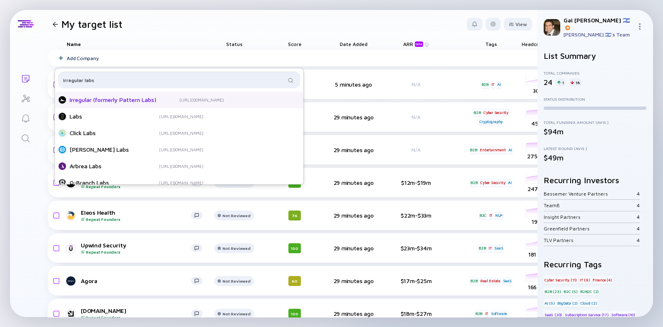
type input "irregular labs"
click at [99, 97] on div "Irregular (formerly Pattern Labs)" at bounding box center [113, 100] width 87 height 8
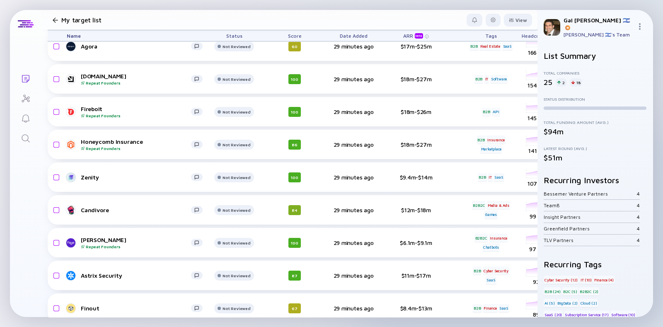
scroll to position [33, 0]
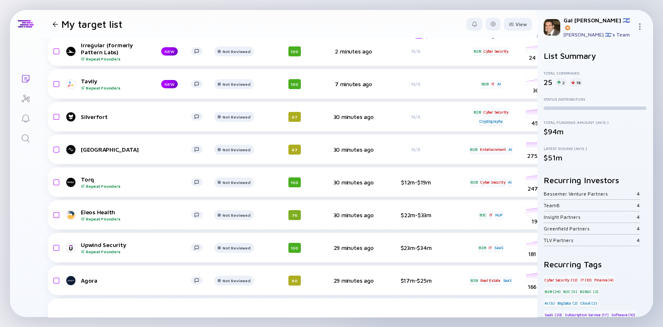
click at [74, 28] on div "Add Company" at bounding box center [83, 25] width 32 height 6
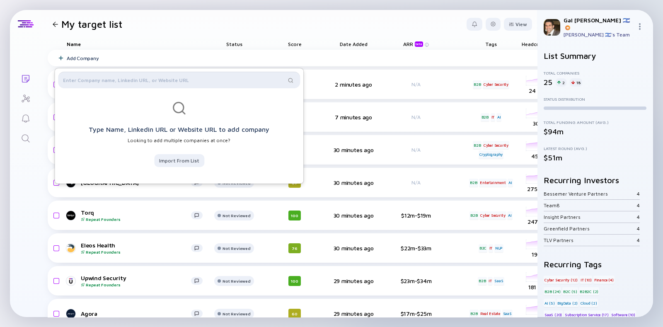
click at [79, 79] on input "text" at bounding box center [174, 80] width 223 height 8
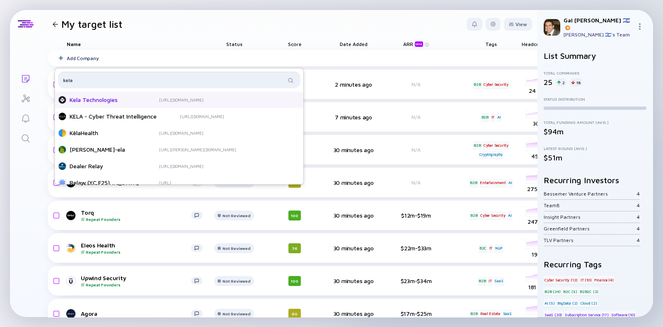
type input "kela"
click at [100, 98] on div "Kela Technologies" at bounding box center [103, 100] width 66 height 8
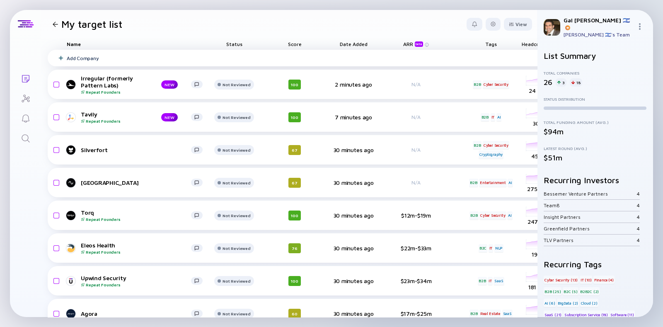
click at [78, 56] on div "Add Company" at bounding box center [83, 58] width 32 height 6
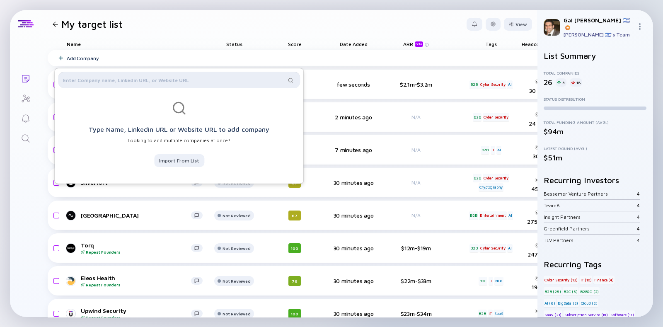
click at [94, 79] on input "text" at bounding box center [174, 80] width 223 height 8
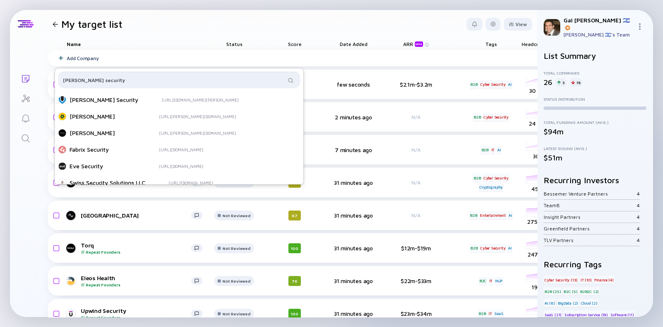
type input "vega security"
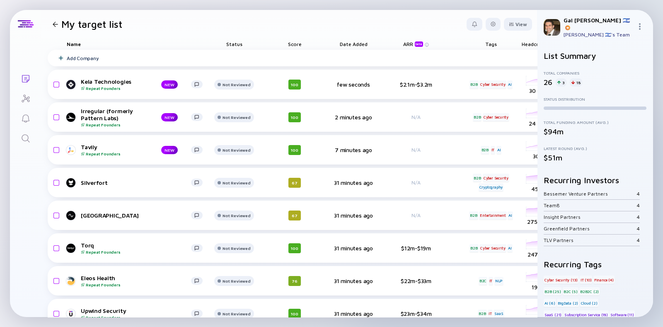
click at [160, 46] on div "Name" at bounding box center [134, 44] width 149 height 12
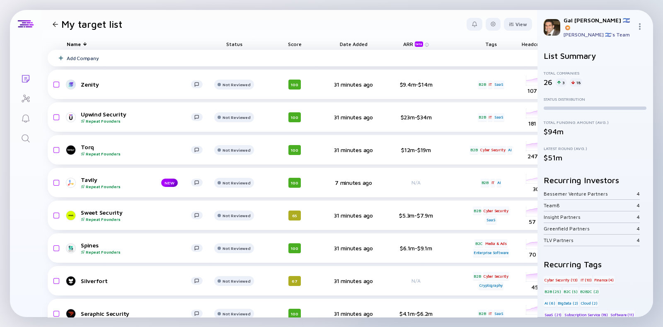
click at [77, 57] on div "Add Company" at bounding box center [83, 58] width 32 height 6
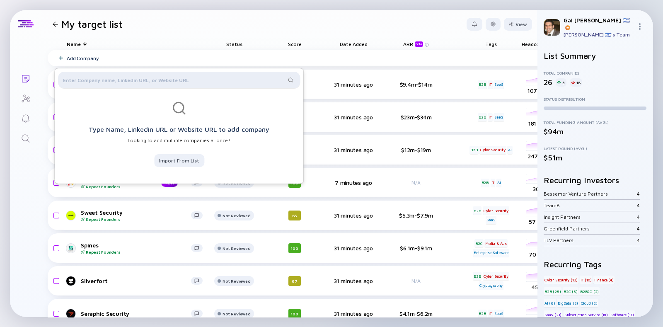
click at [87, 85] on div at bounding box center [179, 80] width 242 height 17
click at [87, 82] on input "text" at bounding box center [174, 80] width 223 height 8
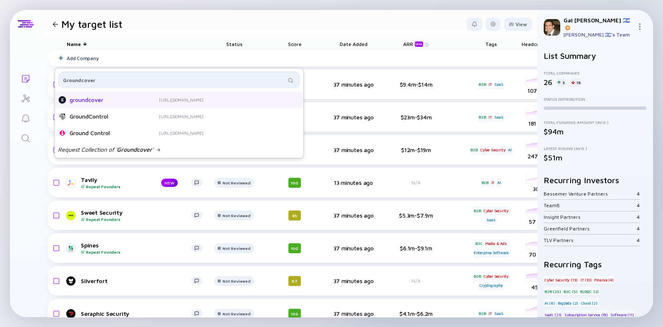
type input "Groundcover"
click at [103, 98] on div "groundcover" at bounding box center [103, 100] width 66 height 8
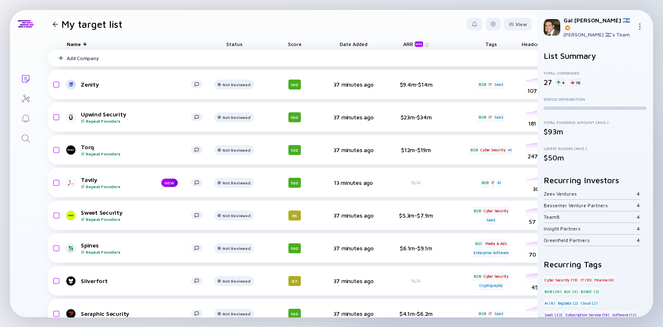
click at [71, 57] on div "Add Company" at bounding box center [83, 58] width 32 height 6
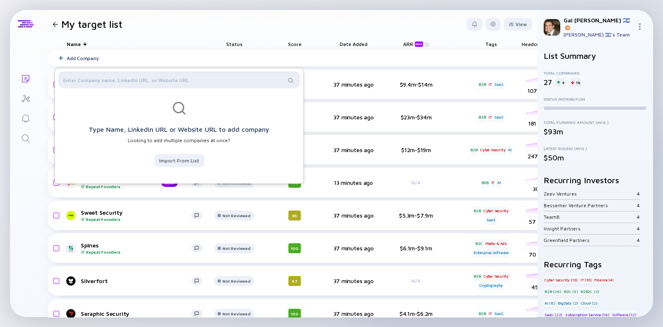
click at [93, 77] on input "text" at bounding box center [174, 80] width 223 height 8
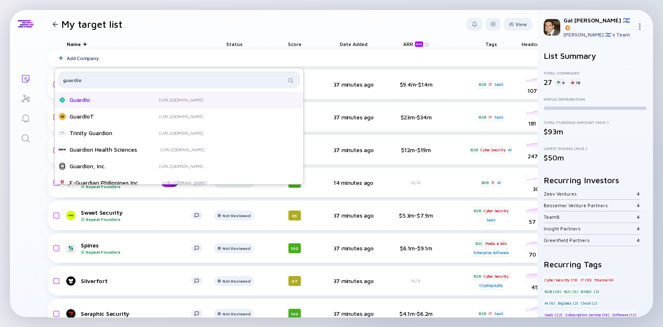
type input "guardio"
click at [104, 97] on div "Guardio" at bounding box center [103, 100] width 66 height 8
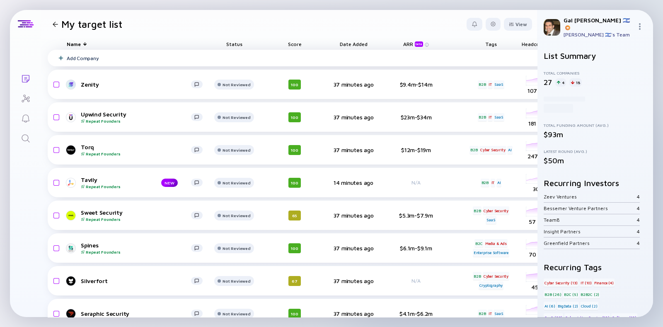
click at [81, 61] on div "Add Company" at bounding box center [429, 58] width 763 height 17
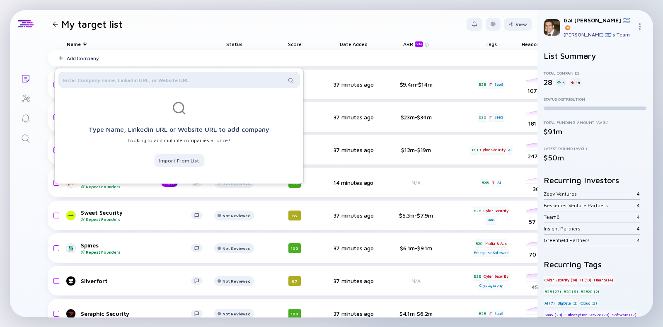
click at [79, 81] on input "text" at bounding box center [174, 80] width 223 height 8
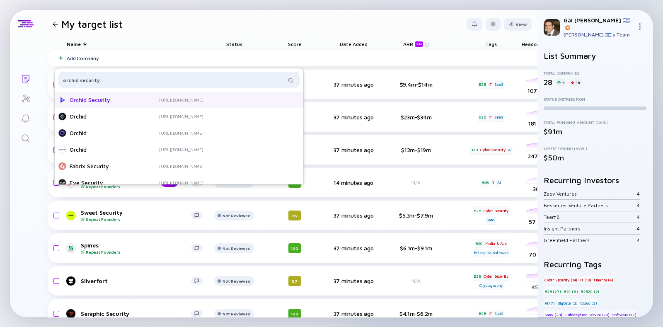
type input "orchid security"
click at [97, 100] on div "Orchid Security" at bounding box center [103, 100] width 66 height 8
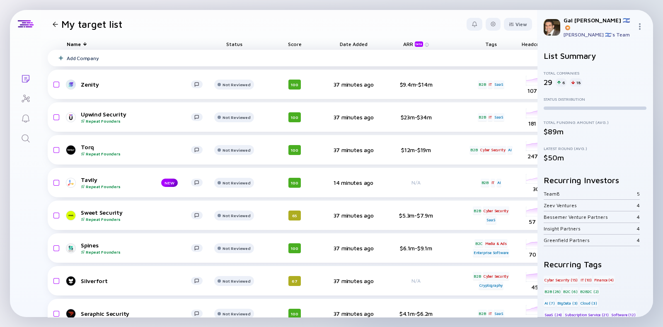
click at [91, 61] on div "Add Company" at bounding box center [429, 58] width 763 height 17
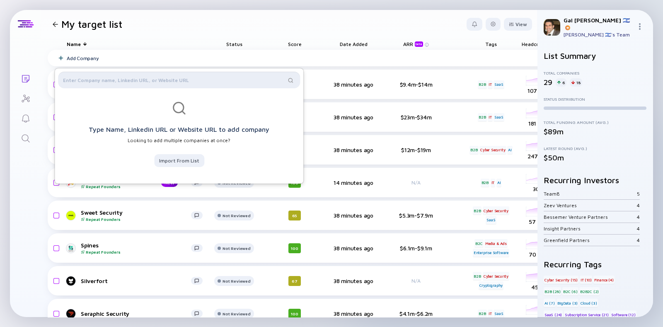
click at [91, 79] on input "text" at bounding box center [174, 80] width 223 height 8
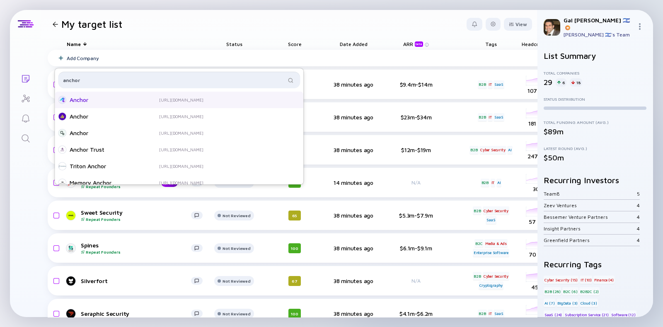
type input "anchor"
click at [111, 96] on div "Anchor" at bounding box center [103, 100] width 66 height 8
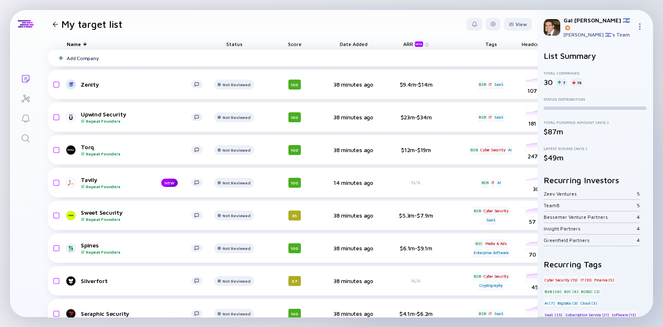
click at [91, 54] on div "Add Company" at bounding box center [429, 58] width 763 height 17
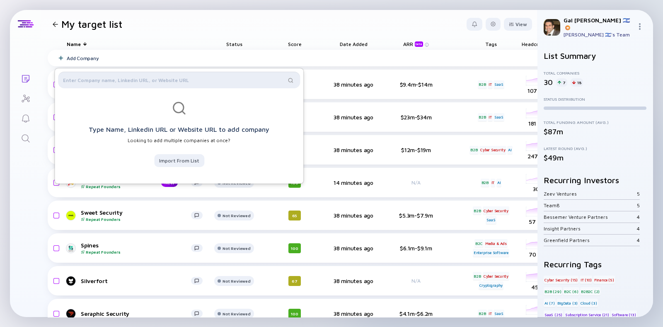
click at [105, 80] on input "text" at bounding box center [174, 80] width 223 height 8
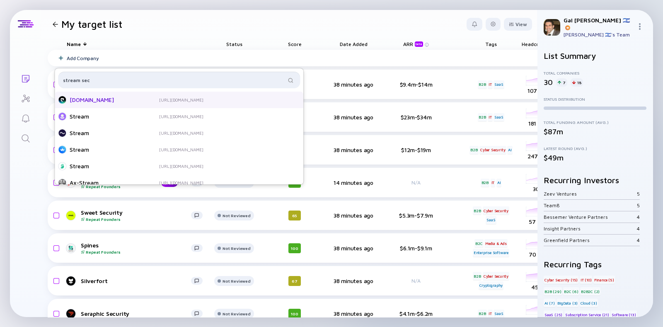
type input "stream sec"
click at [116, 103] on div "Stream.Security" at bounding box center [103, 100] width 66 height 8
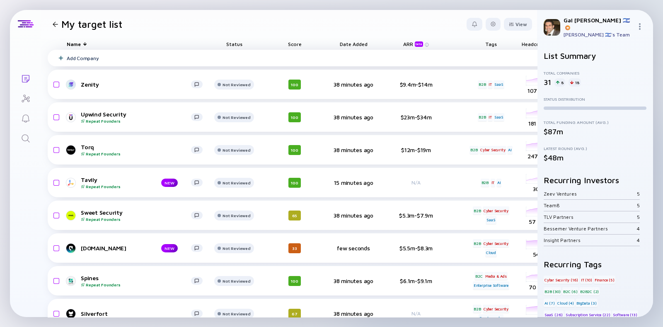
click at [75, 57] on div "Add Company" at bounding box center [83, 58] width 32 height 6
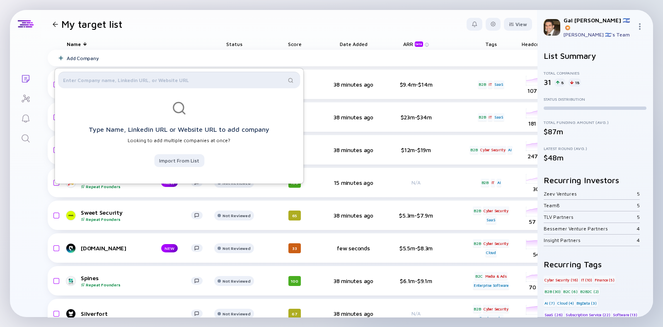
click at [85, 79] on input "text" at bounding box center [174, 80] width 223 height 8
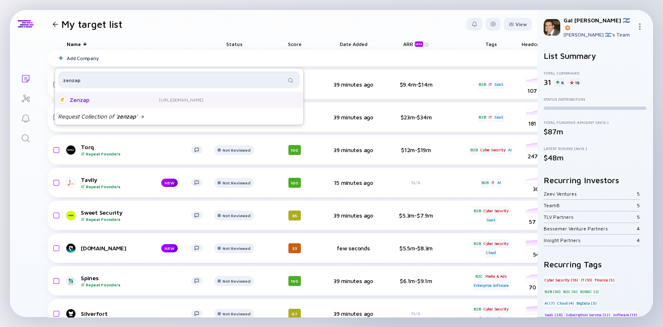
type input "zenzap"
click at [97, 97] on div "Zenzap" at bounding box center [103, 100] width 66 height 8
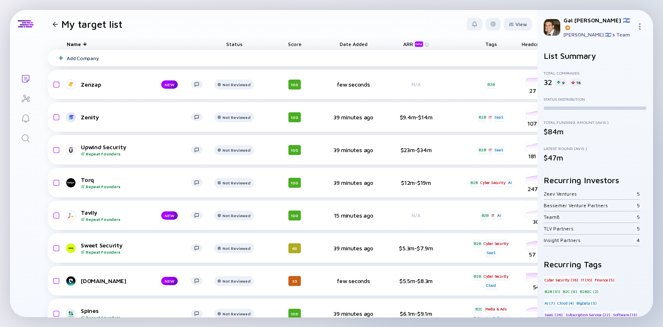
click at [74, 57] on div "Add Company" at bounding box center [83, 58] width 32 height 6
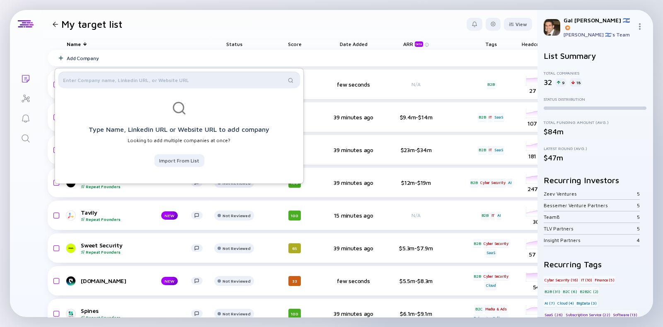
click at [91, 81] on input "text" at bounding box center [174, 80] width 223 height 8
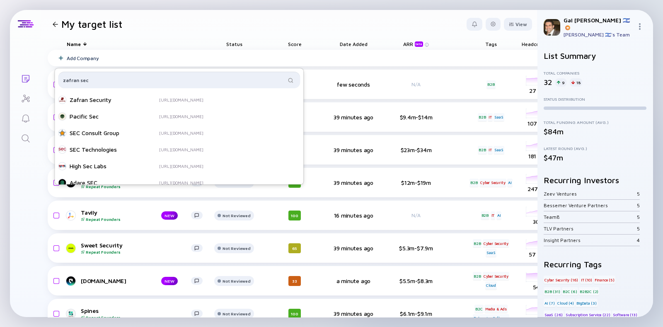
type input "zafran sec"
click at [112, 97] on div "Zafran Security" at bounding box center [103, 100] width 66 height 8
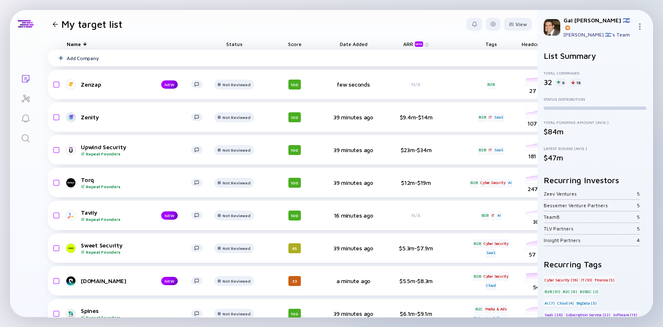
click at [65, 59] on div "Add Company" at bounding box center [74, 58] width 48 height 6
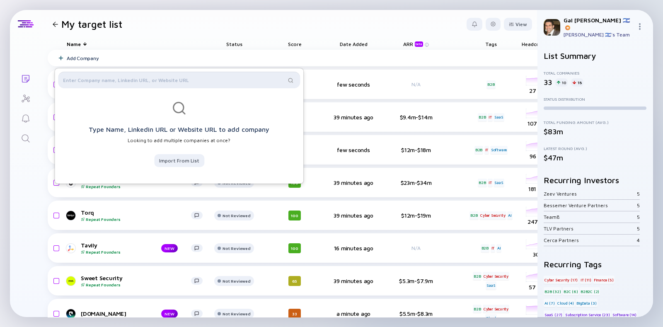
click at [83, 82] on input "text" at bounding box center [174, 80] width 223 height 8
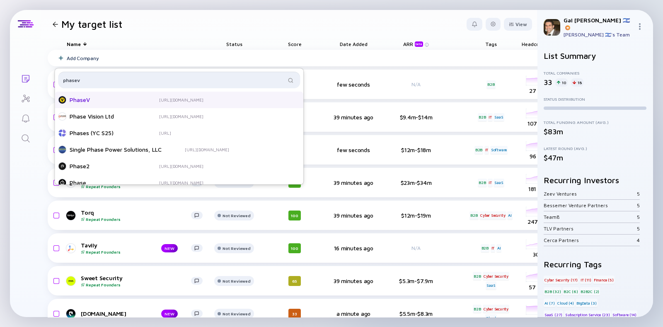
type input "phasev"
click at [89, 101] on div "PhaseV" at bounding box center [103, 100] width 66 height 8
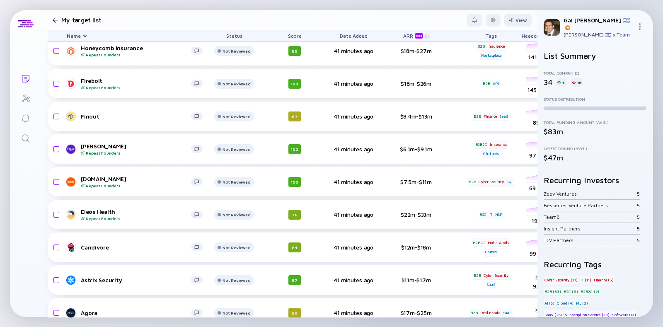
scroll to position [863, 0]
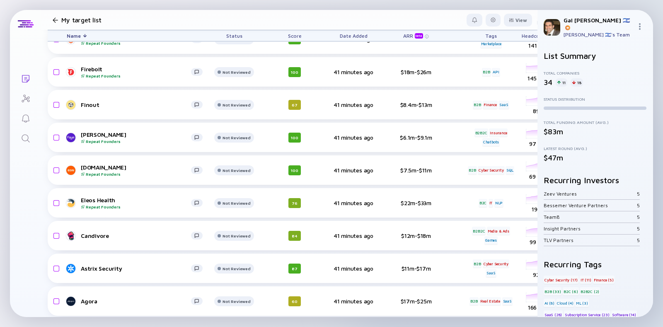
click at [25, 140] on icon "Search" at bounding box center [26, 138] width 8 height 8
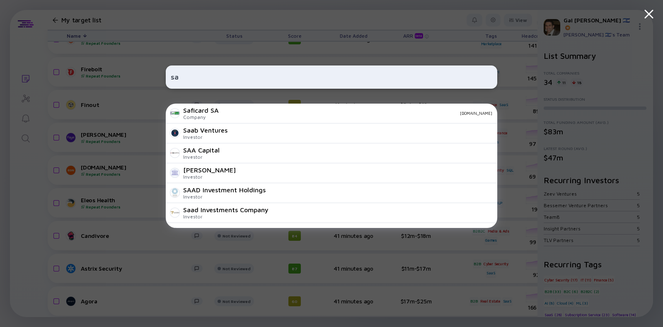
type input "s"
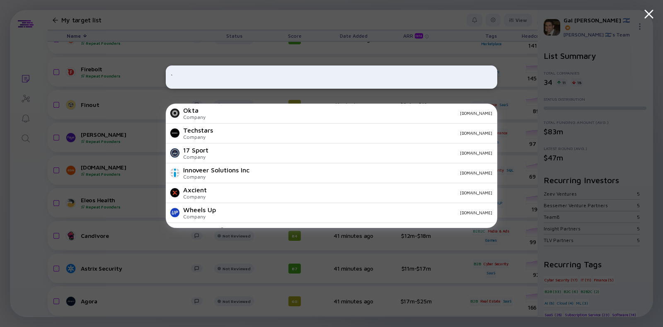
type input "`"
click at [641, 15] on div at bounding box center [649, 14] width 28 height 29
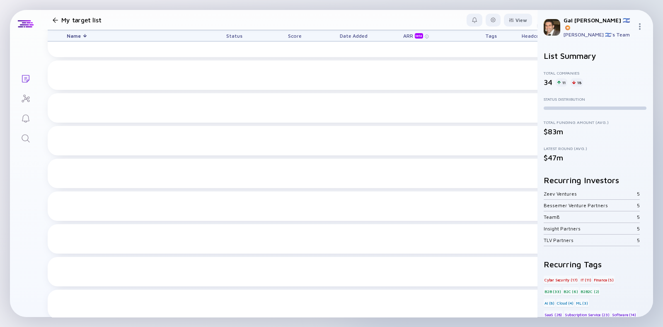
scroll to position [0, 0]
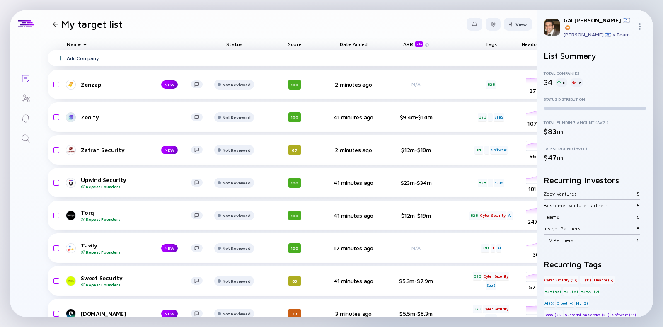
click at [73, 58] on div "Add Company" at bounding box center [83, 58] width 32 height 6
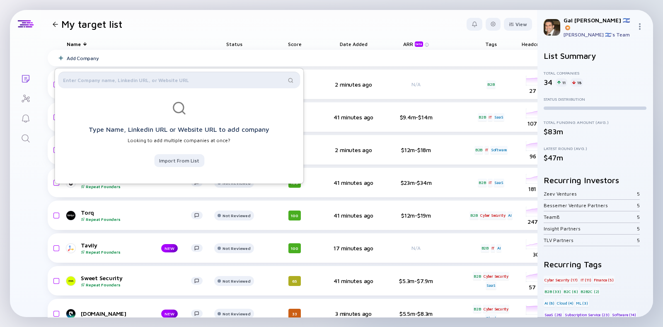
click at [92, 77] on input "text" at bounding box center [174, 80] width 223 height 8
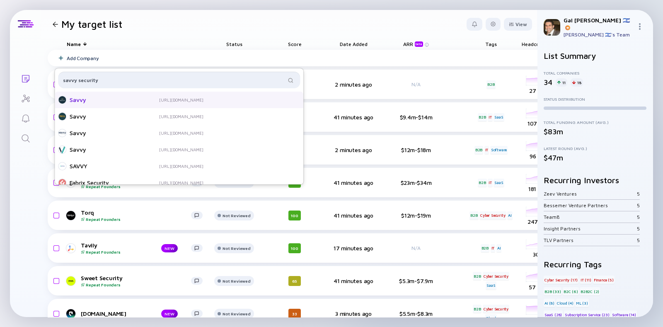
type input "savvy security"
click at [131, 96] on div "Savvy" at bounding box center [103, 100] width 66 height 8
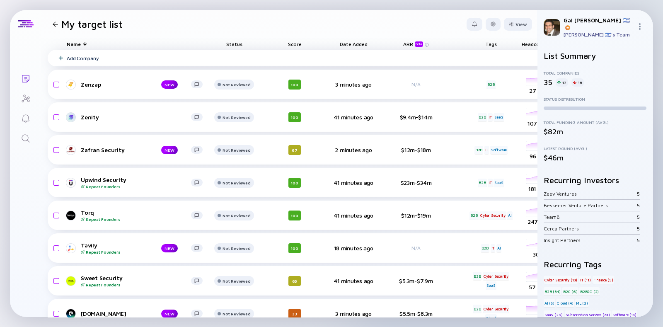
click at [62, 59] on icon at bounding box center [60, 58] width 5 height 5
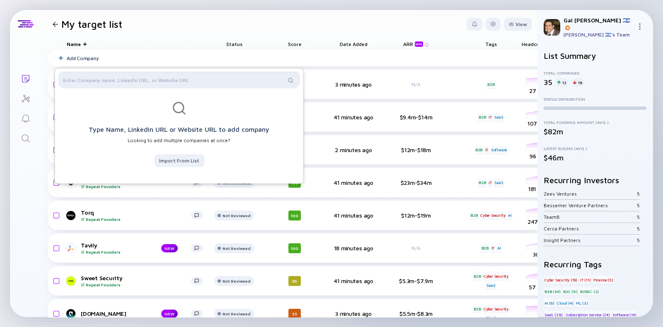
click at [79, 77] on input "text" at bounding box center [174, 80] width 223 height 8
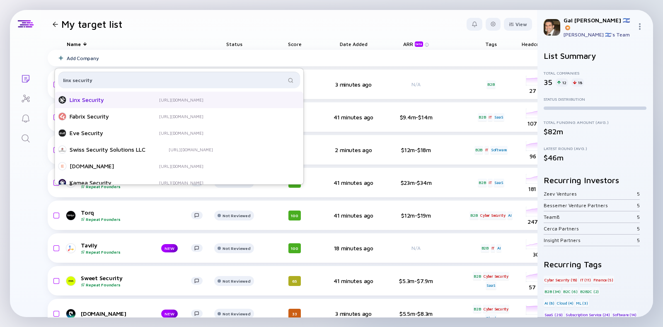
type input "linx security"
click at [109, 97] on div "Linx Security" at bounding box center [103, 100] width 66 height 8
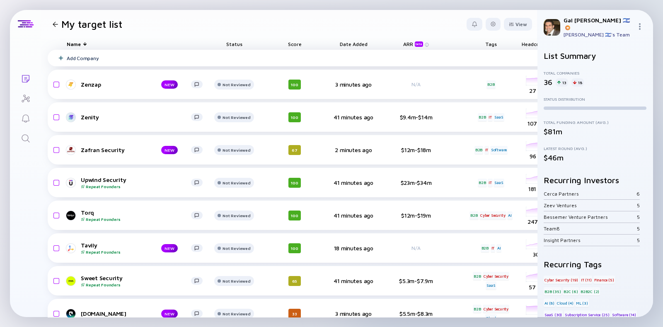
click at [67, 57] on div "Add Company" at bounding box center [83, 58] width 32 height 6
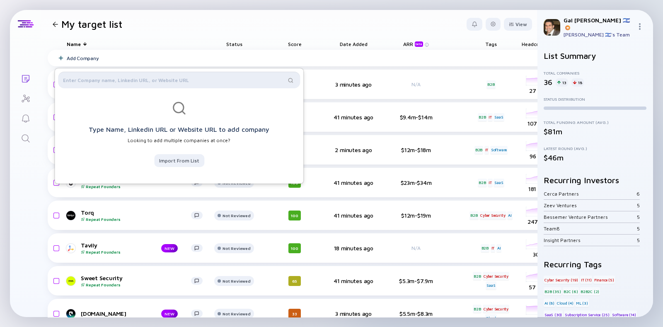
click at [210, 82] on input "text" at bounding box center [174, 80] width 223 height 8
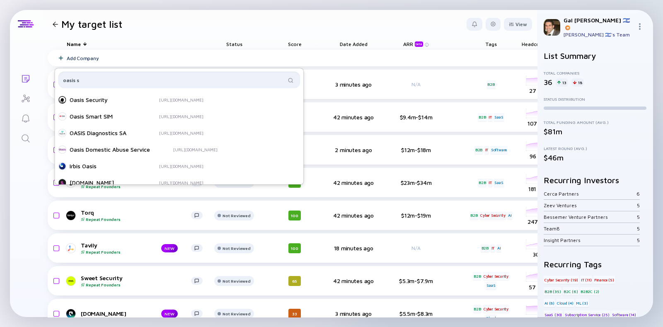
type input "oasis s"
click at [203, 98] on div "https://www.oasis.security/" at bounding box center [181, 100] width 44 height 6
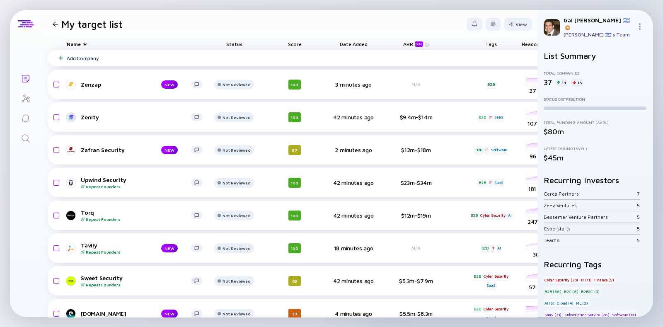
click at [69, 54] on div "Add Company" at bounding box center [429, 58] width 763 height 17
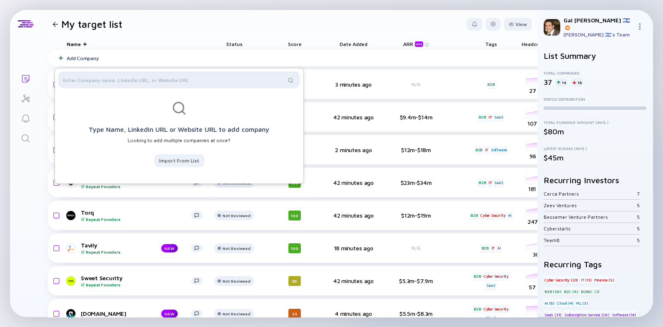
click at [74, 76] on input "text" at bounding box center [174, 80] width 223 height 8
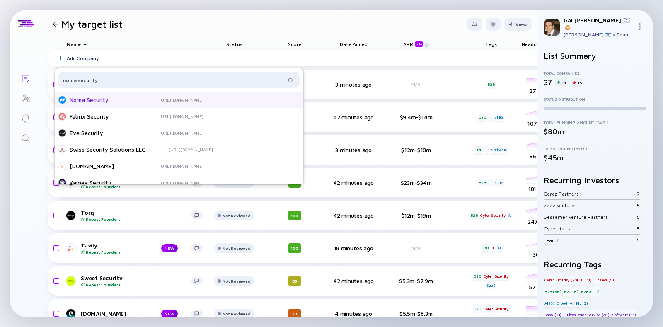
type input "noma security"
click at [97, 96] on div "Noma Security" at bounding box center [103, 100] width 66 height 8
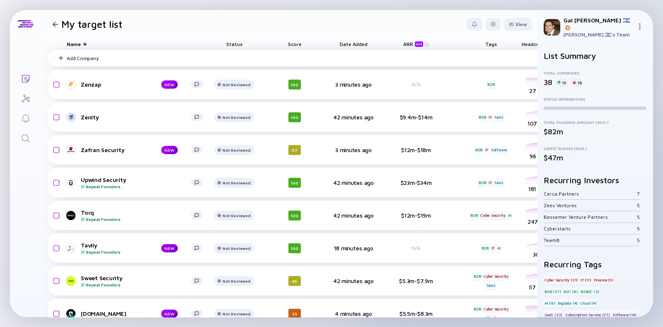
click at [79, 58] on div "Add Company" at bounding box center [83, 58] width 32 height 6
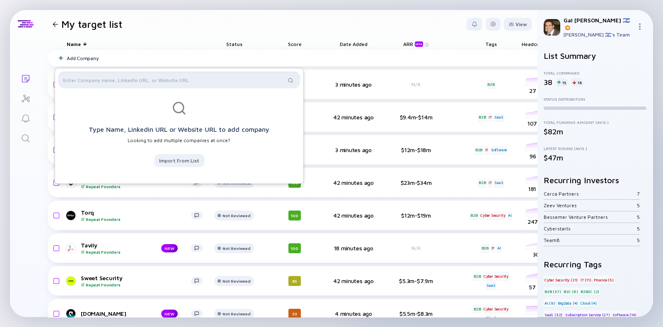
click at [83, 77] on input "text" at bounding box center [174, 80] width 223 height 8
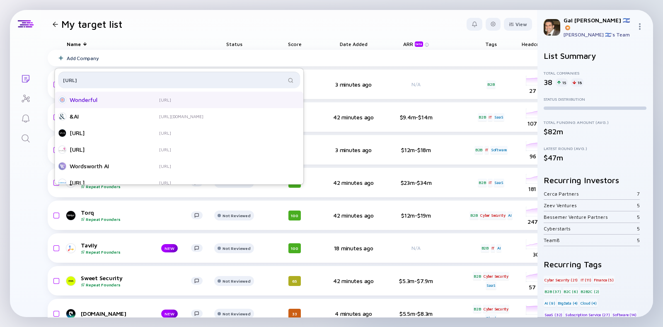
type input "wonderful.ai"
click at [103, 102] on div "Wonderful" at bounding box center [103, 100] width 66 height 8
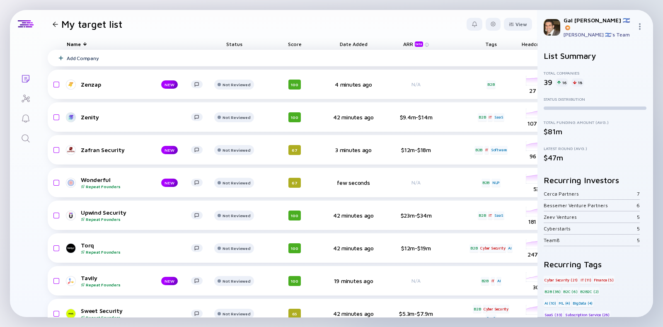
click at [59, 58] on icon at bounding box center [61, 58] width 4 height 4
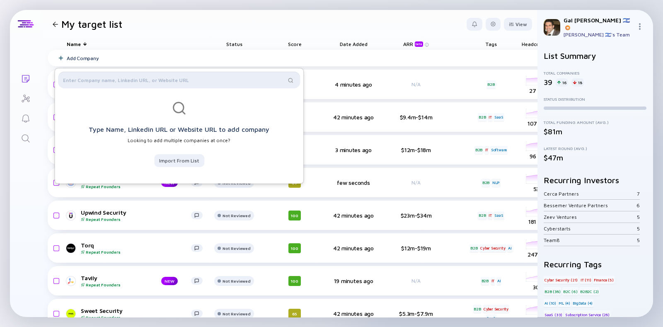
click at [93, 78] on input "text" at bounding box center [174, 80] width 223 height 8
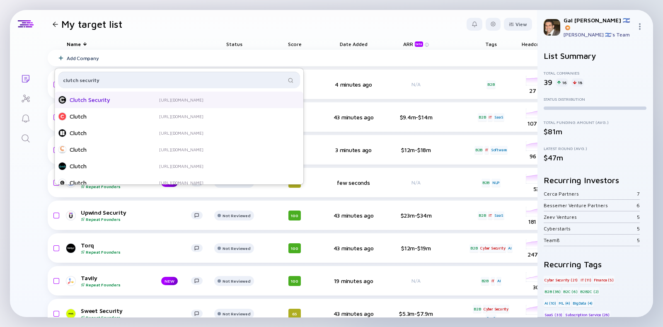
type input "clutch security"
click at [104, 96] on div "Clutch Security" at bounding box center [103, 100] width 66 height 8
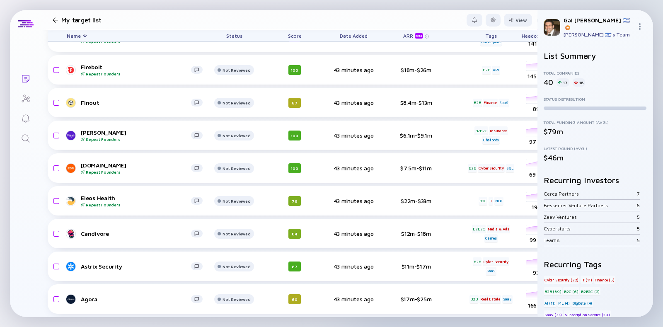
scroll to position [1069, 0]
click at [53, 128] on input "checkbox" at bounding box center [55, 135] width 10 height 19
click at [53, 126] on input "checkbox" at bounding box center [55, 135] width 10 height 19
checkbox input "false"
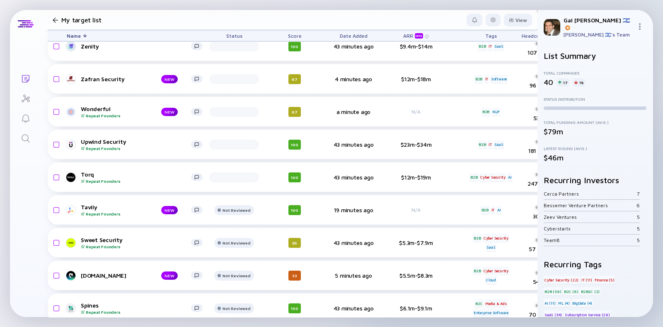
scroll to position [0, 0]
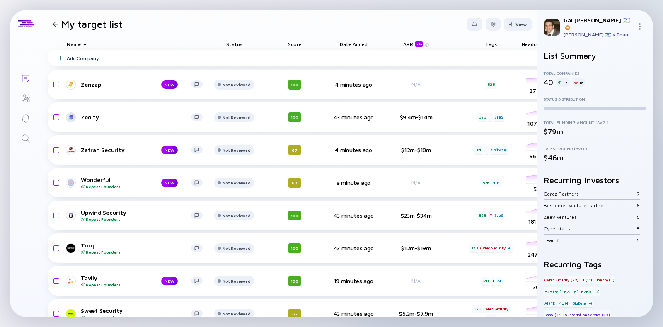
click at [54, 25] on div at bounding box center [55, 24] width 5 height 5
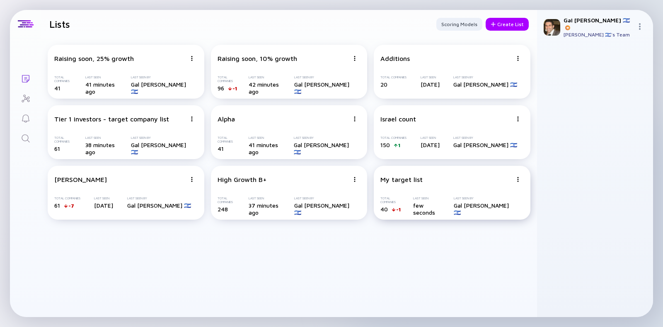
drag, startPoint x: 466, startPoint y: 193, endPoint x: 386, endPoint y: 223, distance: 85.6
click at [386, 223] on div "Raising soon, 25% growth Total Companies 41 Last Seen 41 minutes ago Last Seen …" at bounding box center [289, 132] width 496 height 188
